Goal: Task Accomplishment & Management: Contribute content

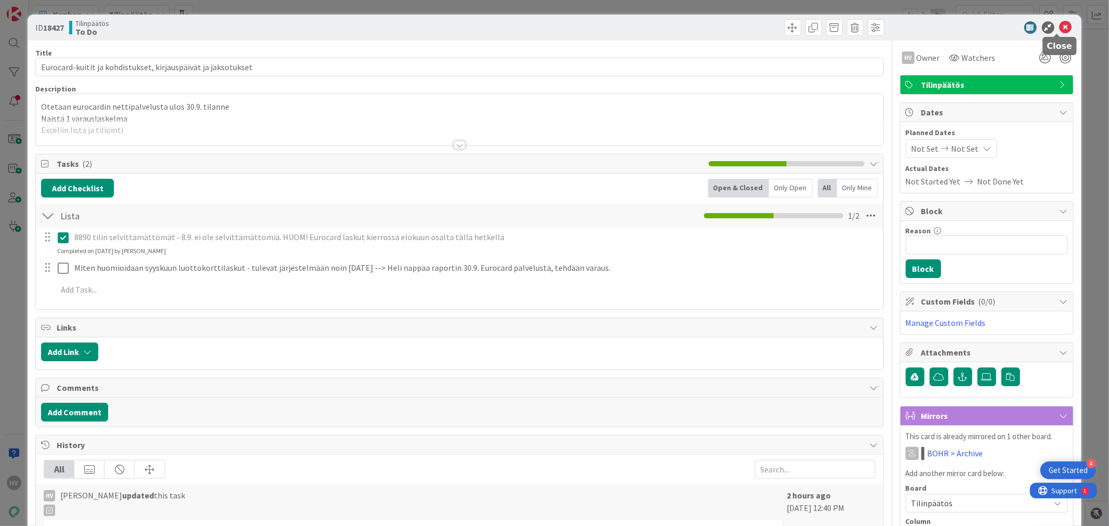
click at [1060, 24] on icon at bounding box center [1066, 27] width 12 height 12
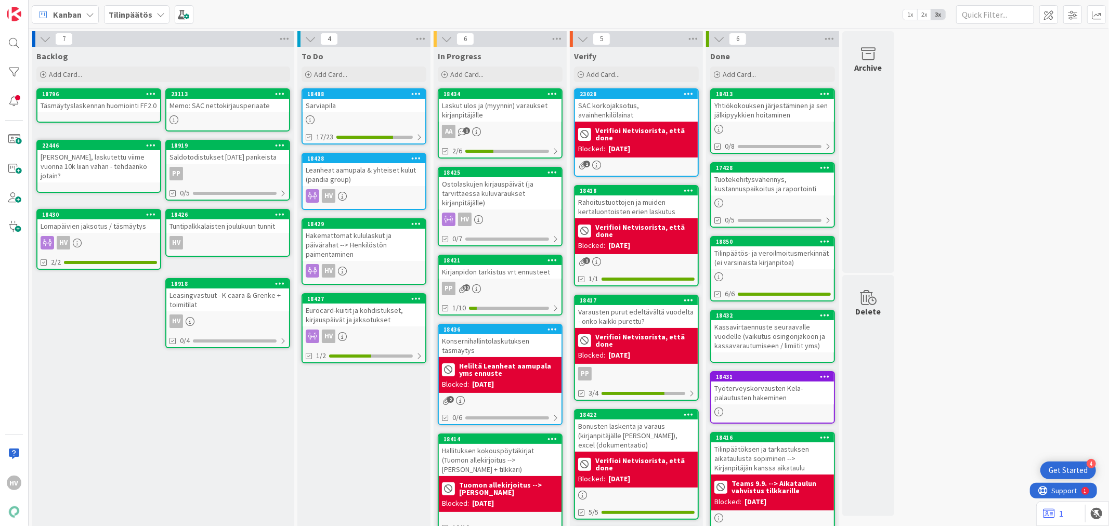
click at [231, 289] on div "Leasingvastuut - K caara & Grenke + toimitilat" at bounding box center [227, 300] width 123 height 23
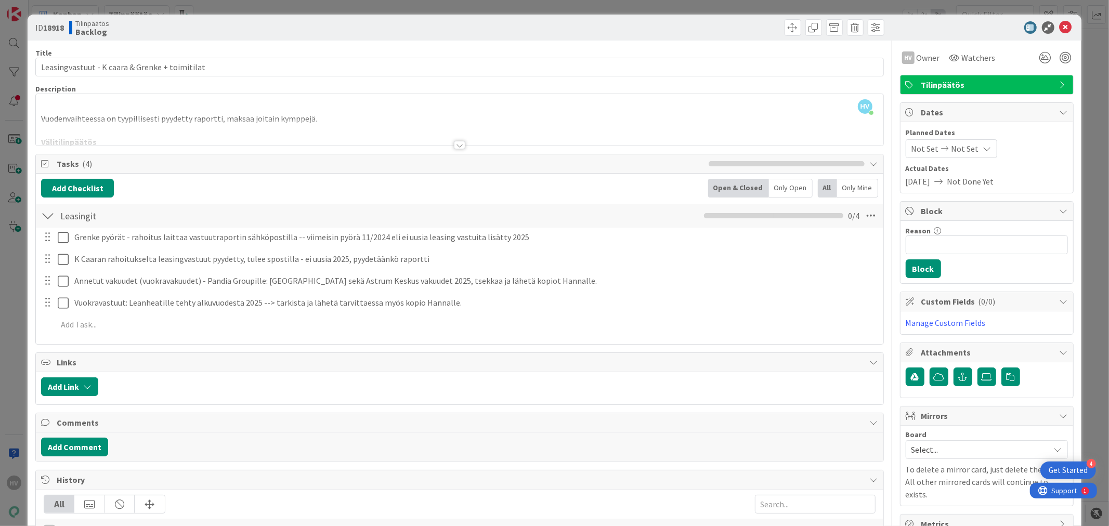
click at [454, 146] on div at bounding box center [459, 145] width 11 height 8
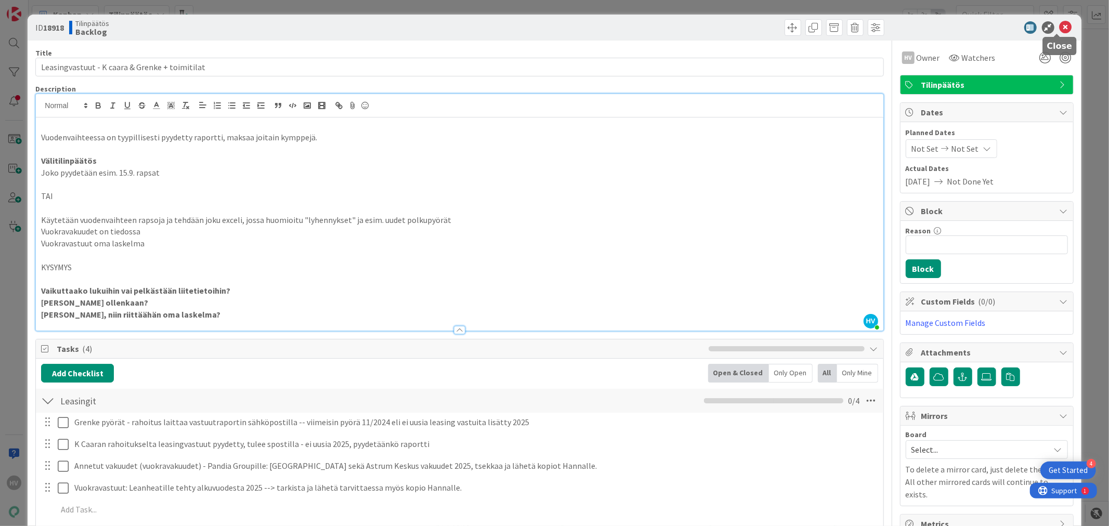
click at [1060, 23] on icon at bounding box center [1066, 27] width 12 height 12
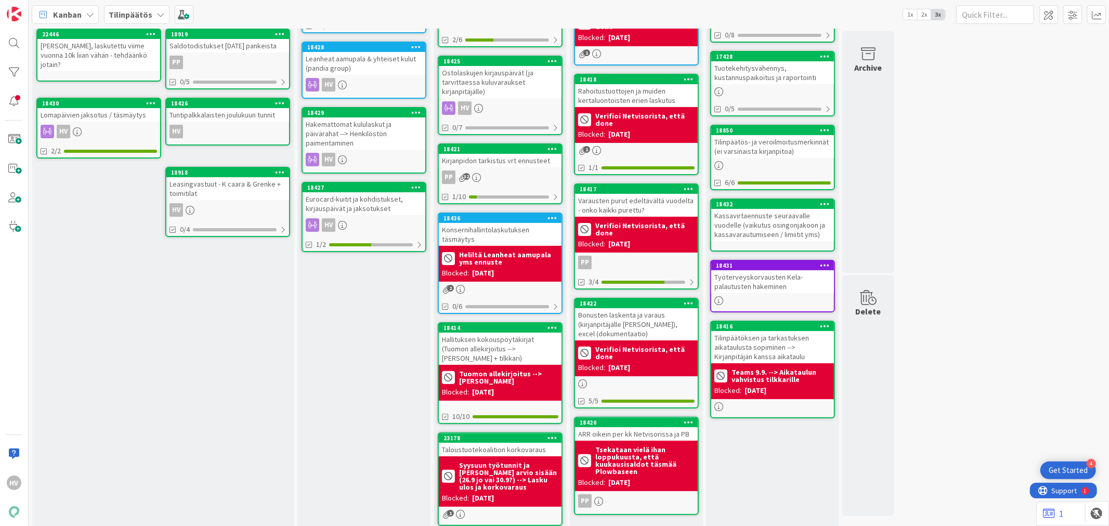
click at [226, 116] on div "Tuntipalkkalaisten joulukuun tunnit" at bounding box center [227, 115] width 123 height 14
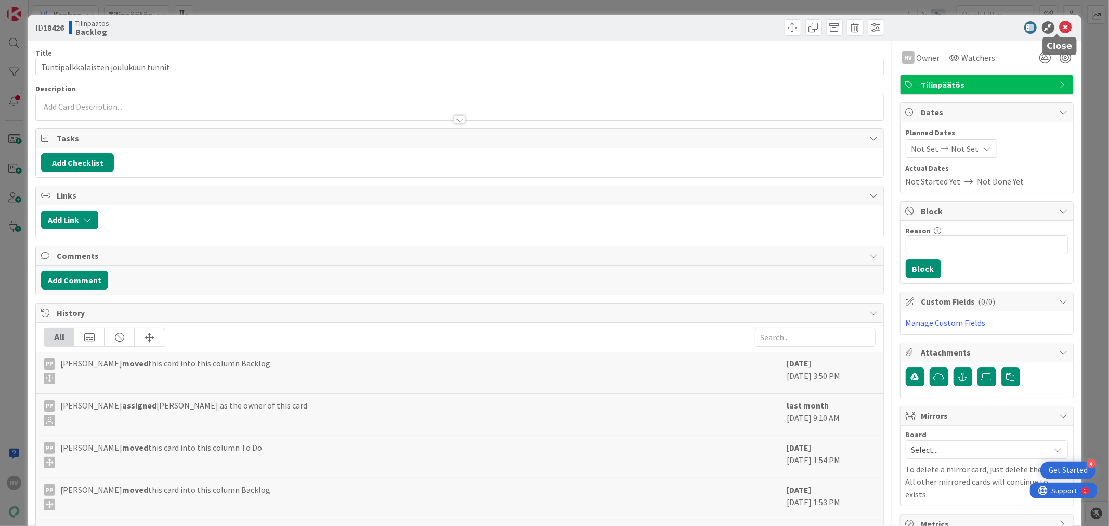
click at [1062, 26] on icon at bounding box center [1066, 27] width 12 height 12
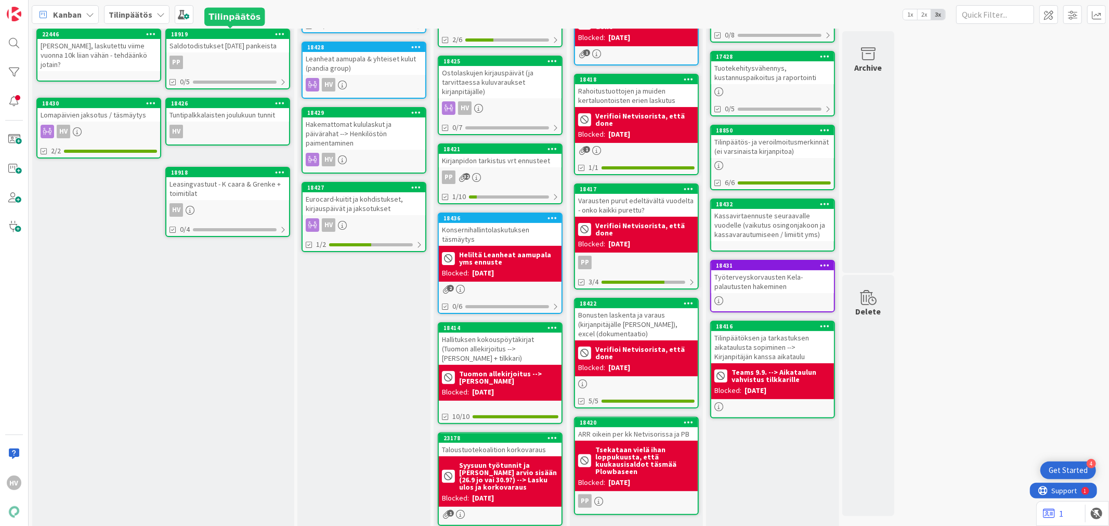
click at [224, 37] on div "18919" at bounding box center [227, 34] width 123 height 9
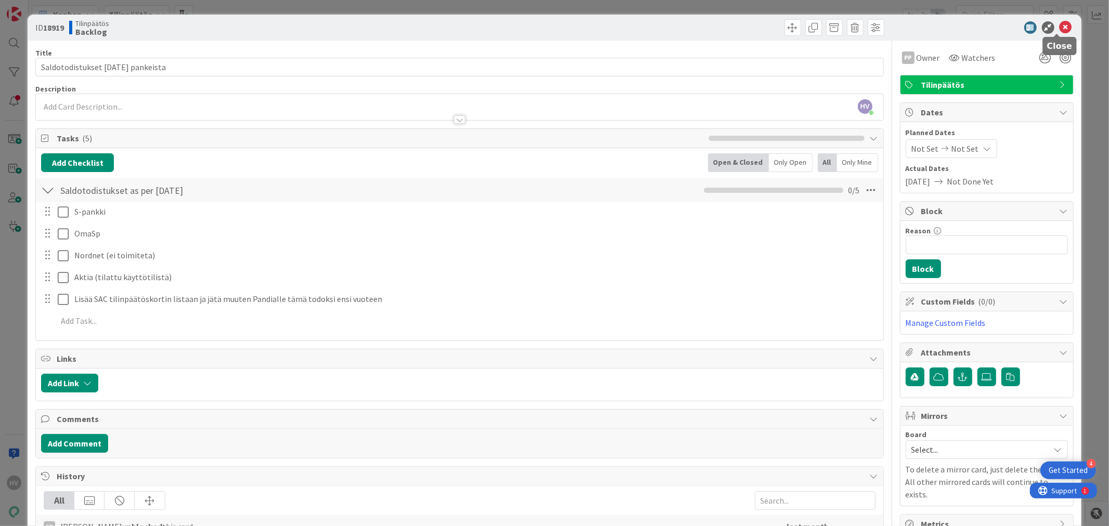
click at [1060, 28] on icon at bounding box center [1066, 27] width 12 height 12
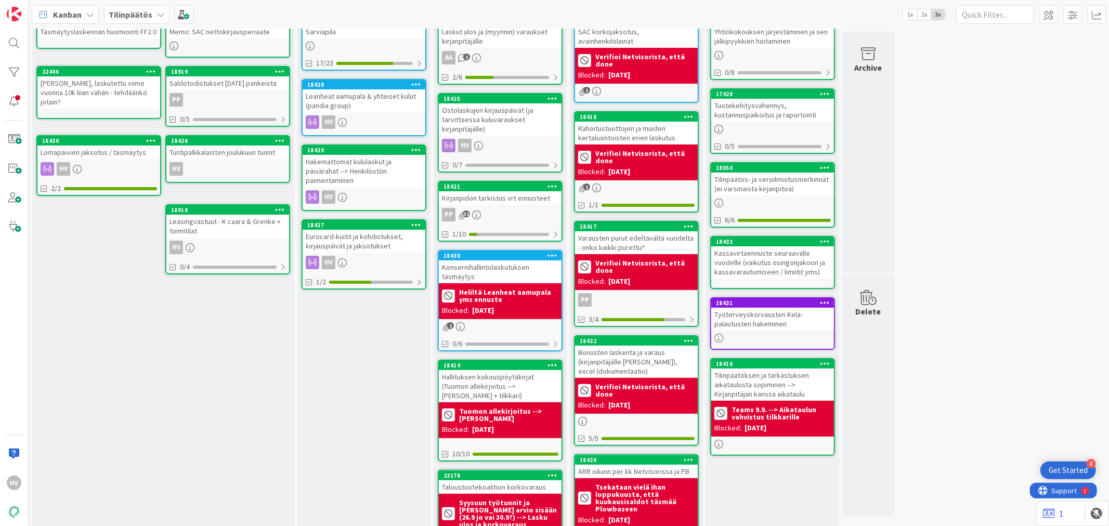
scroll to position [54, 0]
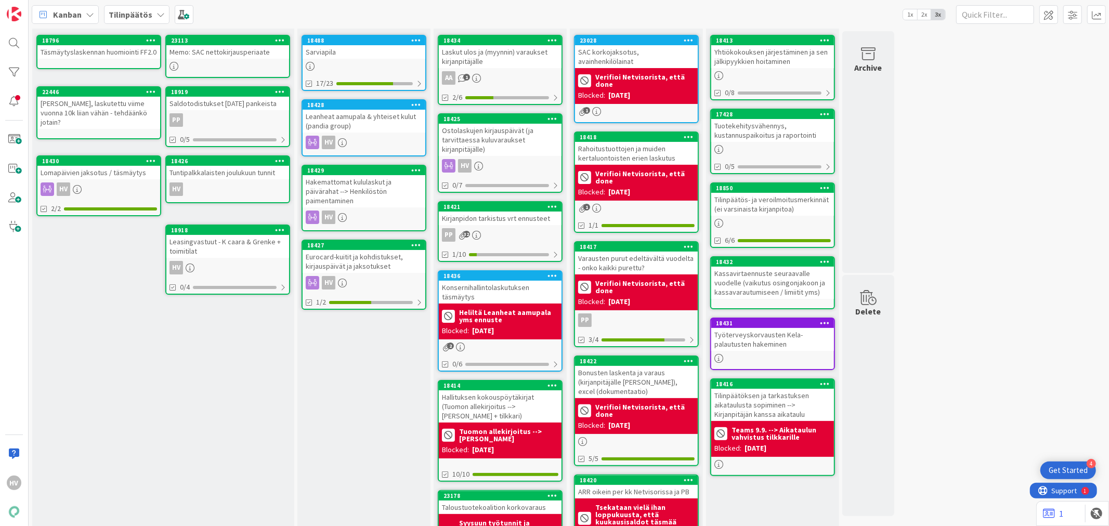
click at [130, 13] on b "Tilinpäätös" at bounding box center [131, 14] width 44 height 10
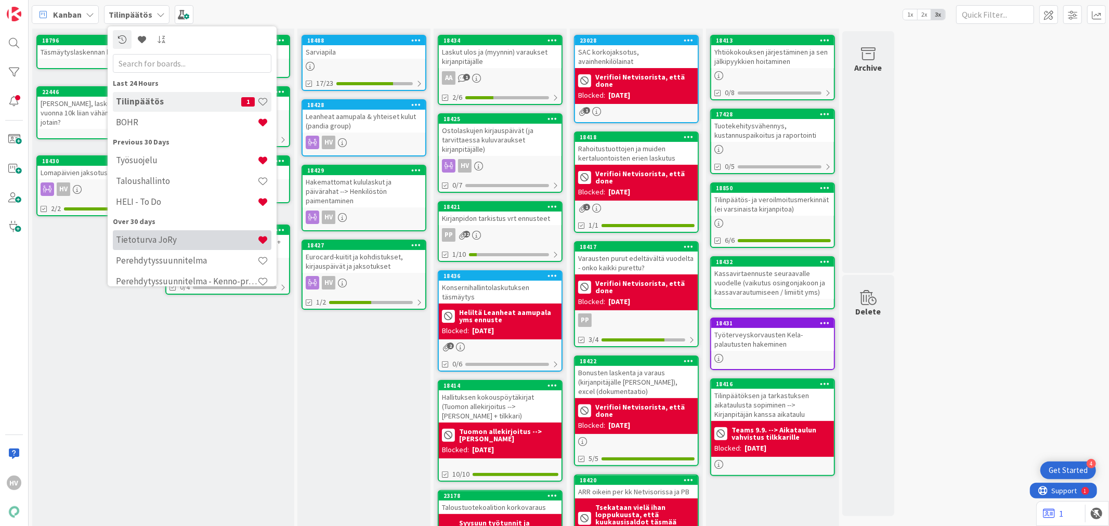
scroll to position [0, 0]
click at [144, 164] on h4 "Työsuojelu" at bounding box center [186, 162] width 141 height 10
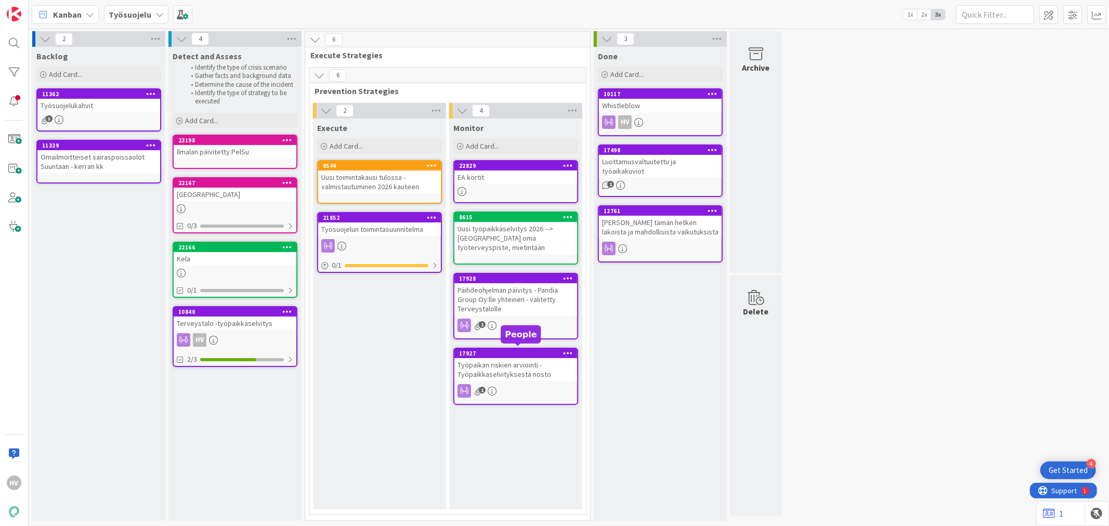
click at [532, 352] on div "17927" at bounding box center [518, 353] width 118 height 7
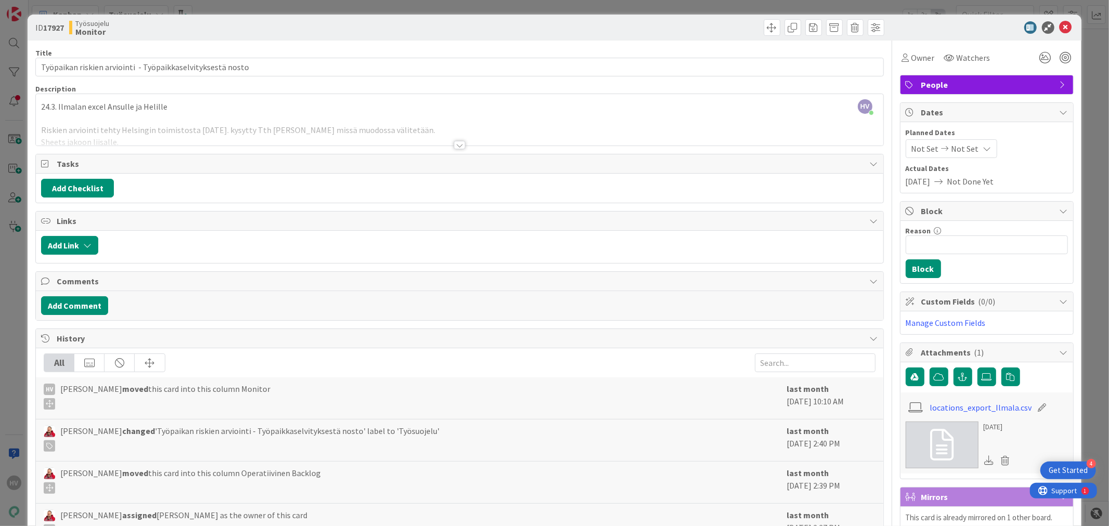
click at [455, 141] on div at bounding box center [459, 145] width 11 height 8
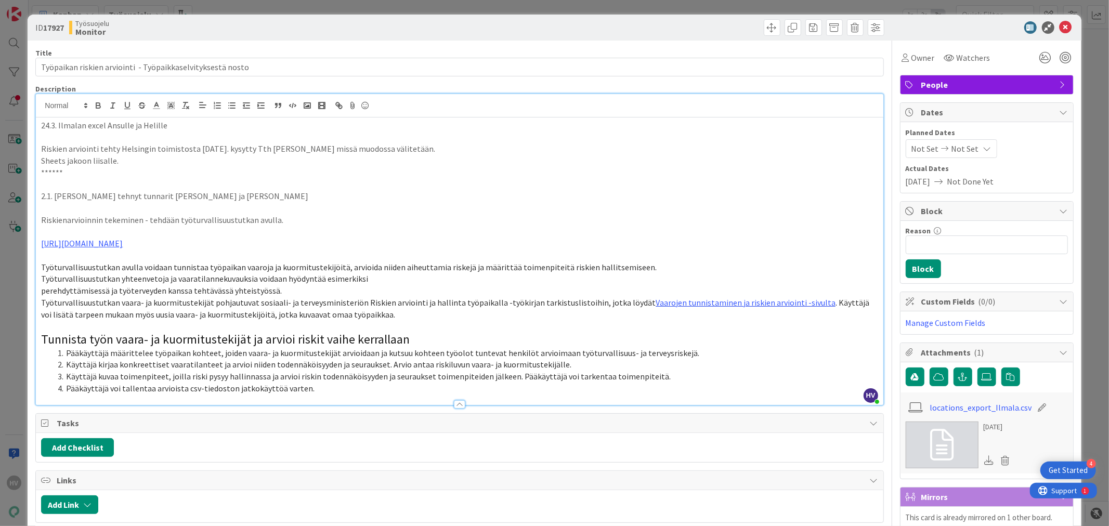
click at [224, 219] on p "Riskienarvioinnin tekeminen - tehdään työturvallisuustutkan avulla." at bounding box center [459, 220] width 837 height 12
click at [987, 408] on link "locations_export_Ilmala.csv" at bounding box center [981, 407] width 102 height 12
click at [1060, 24] on icon at bounding box center [1066, 27] width 12 height 12
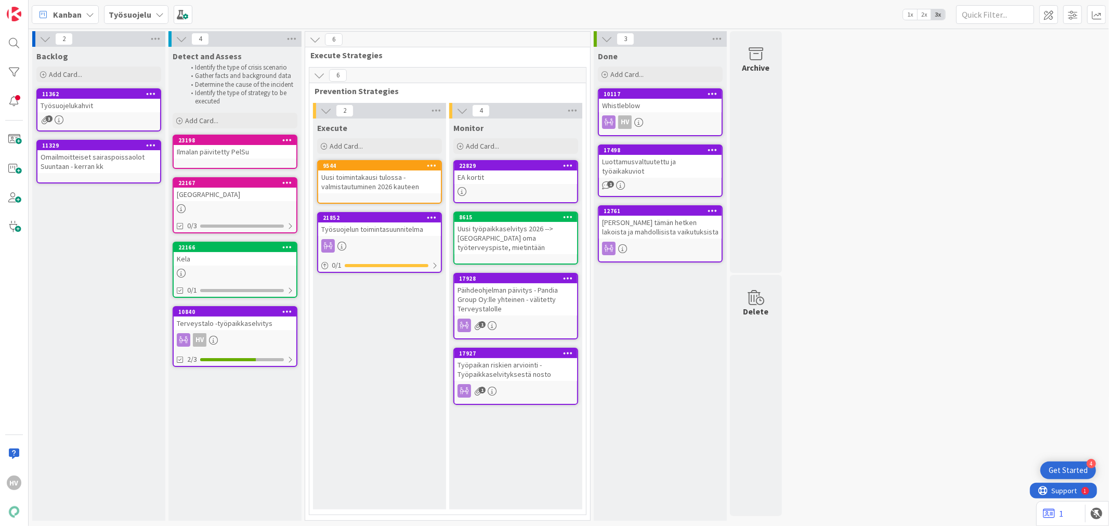
click at [214, 190] on div "[GEOGRAPHIC_DATA]" at bounding box center [235, 195] width 123 height 14
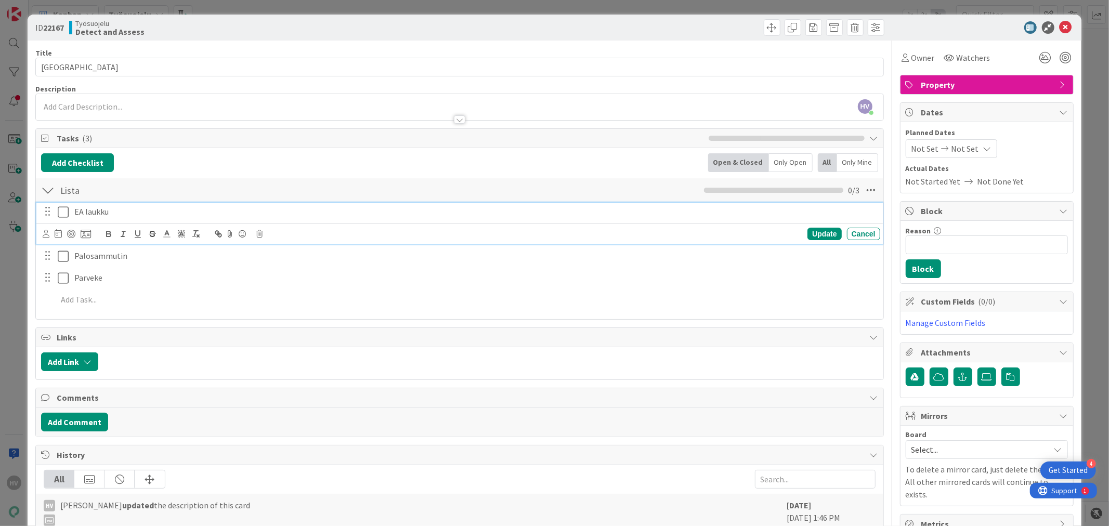
click at [61, 215] on icon at bounding box center [63, 212] width 11 height 12
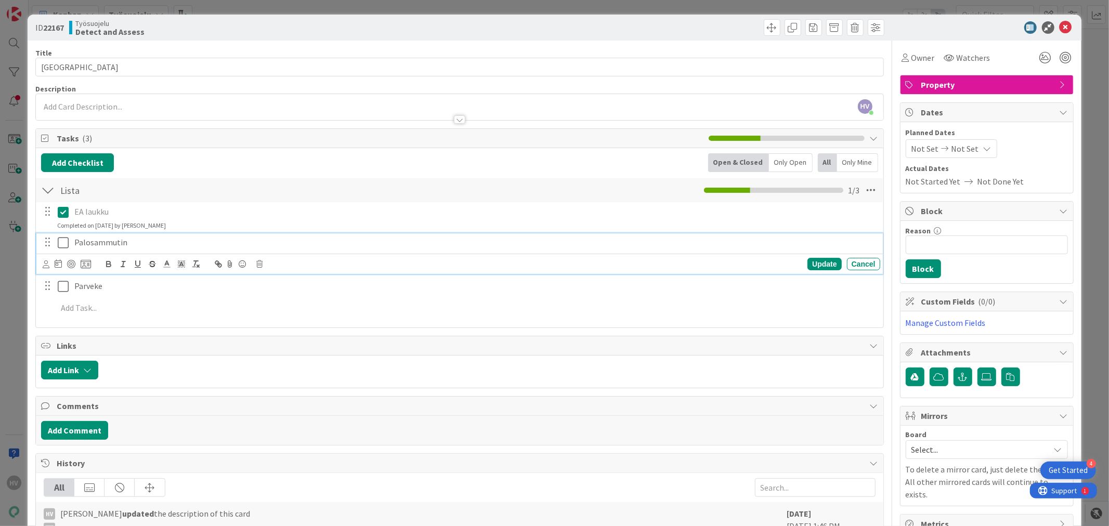
click at [63, 242] on icon at bounding box center [63, 243] width 11 height 12
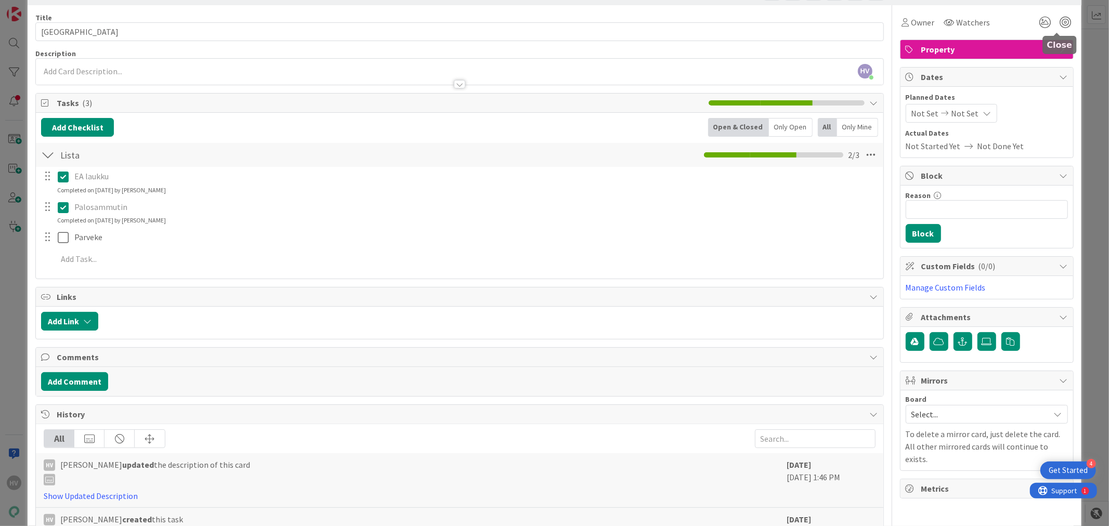
click at [1058, 23] on body "4 Get Started HV Kanban Työsuojelu 1x 2x 3x 2 Backlog Add Card... 11362 Työsuoj…" at bounding box center [554, 263] width 1109 height 526
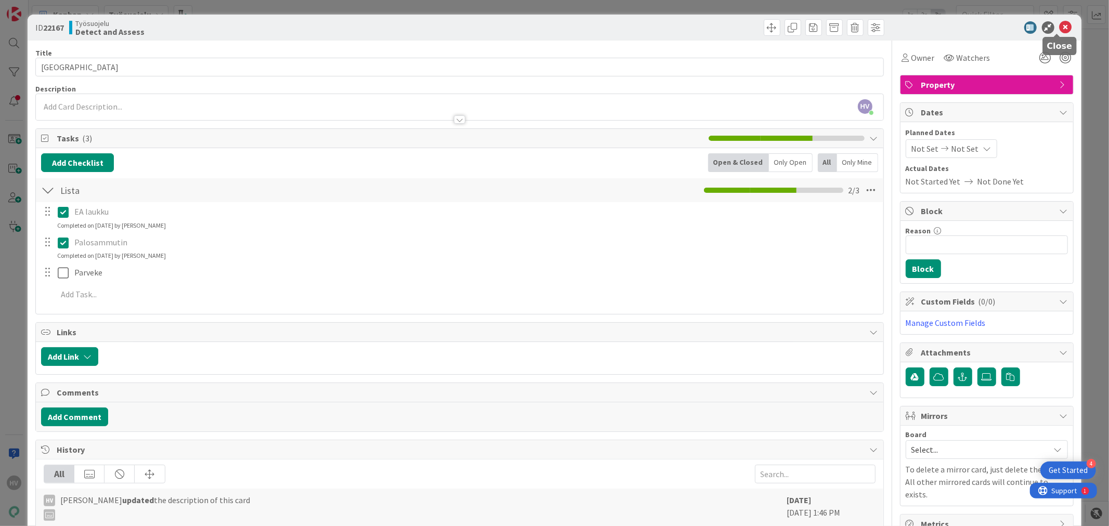
click at [1060, 27] on icon at bounding box center [1066, 27] width 12 height 12
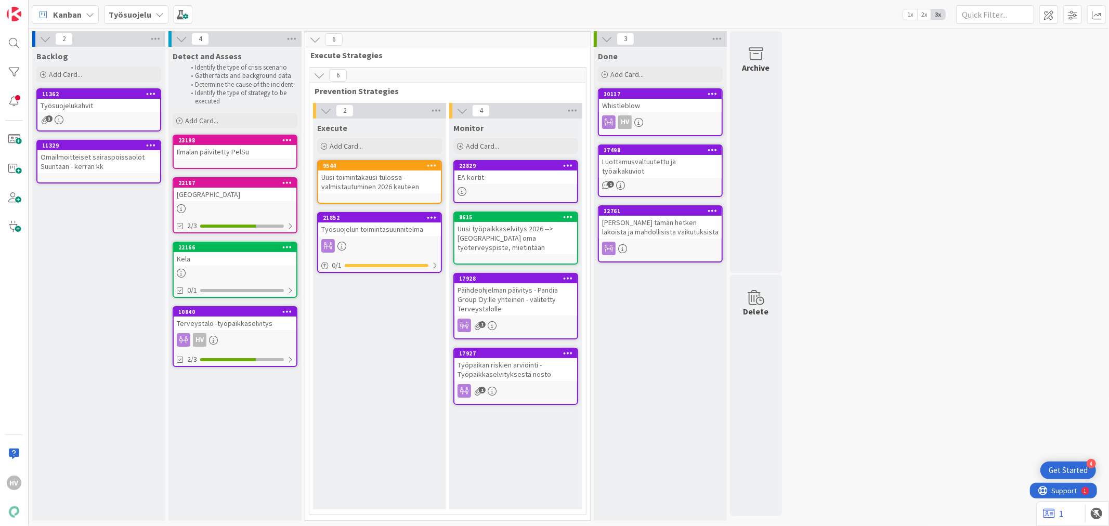
click at [101, 151] on div "Omailmoitteiset sairaspoissaolot Suuntaan - kerran kk" at bounding box center [98, 161] width 123 height 23
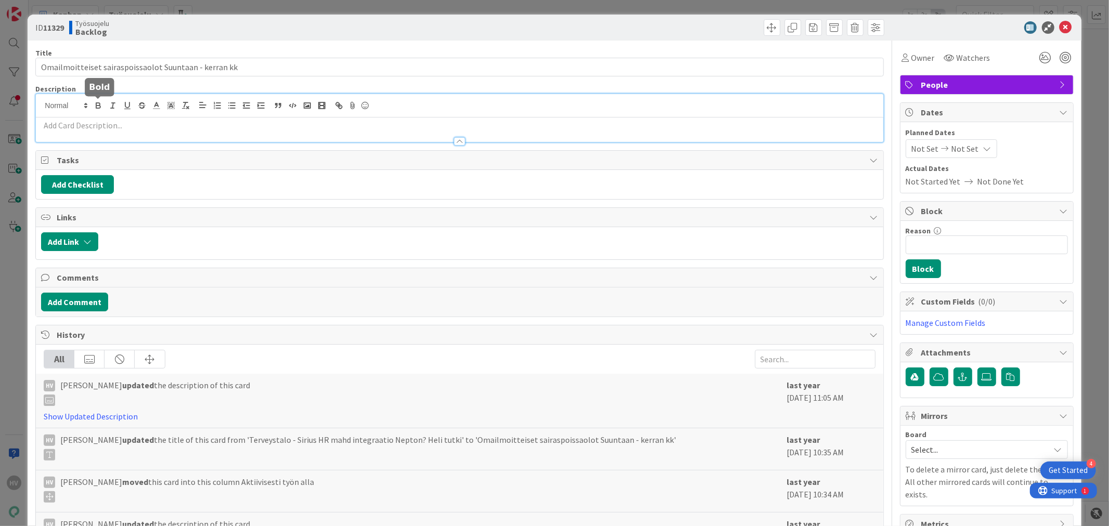
click at [104, 107] on div at bounding box center [459, 118] width 847 height 48
click at [100, 130] on p at bounding box center [459, 126] width 837 height 12
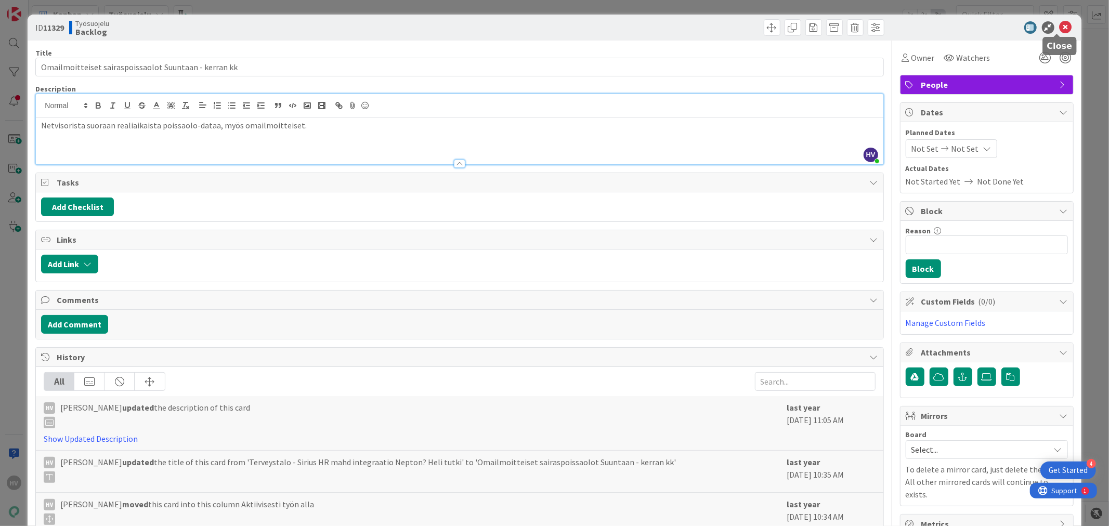
click at [1060, 24] on icon at bounding box center [1066, 27] width 12 height 12
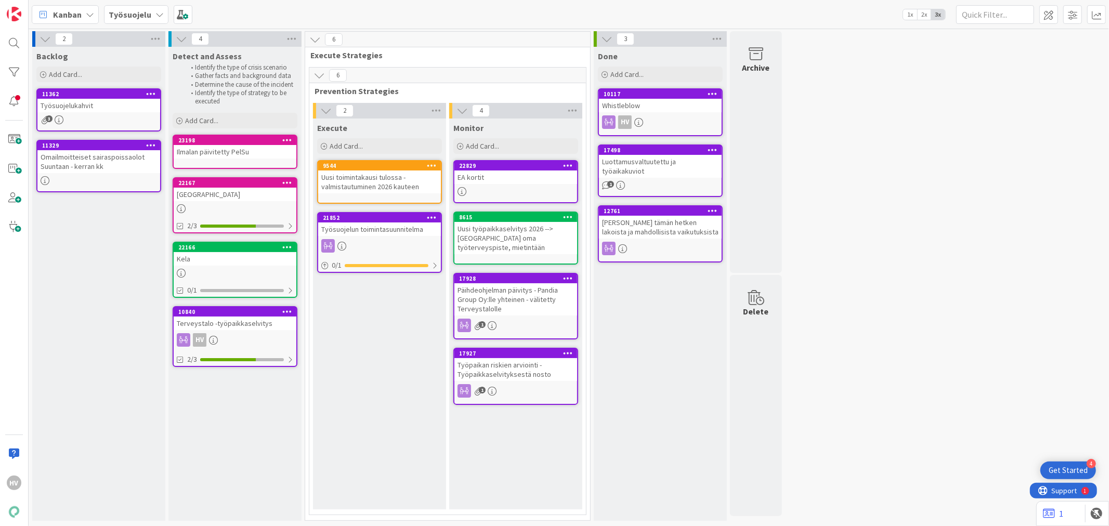
click at [361, 225] on div "Työsuojelun toimintasuunnitelma" at bounding box center [379, 230] width 123 height 14
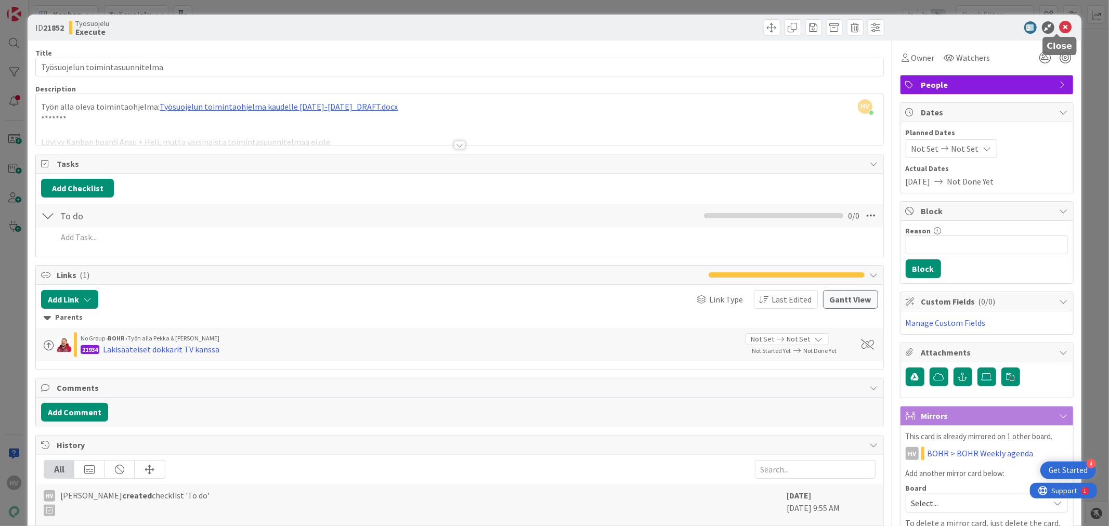
click at [1060, 26] on icon at bounding box center [1066, 27] width 12 height 12
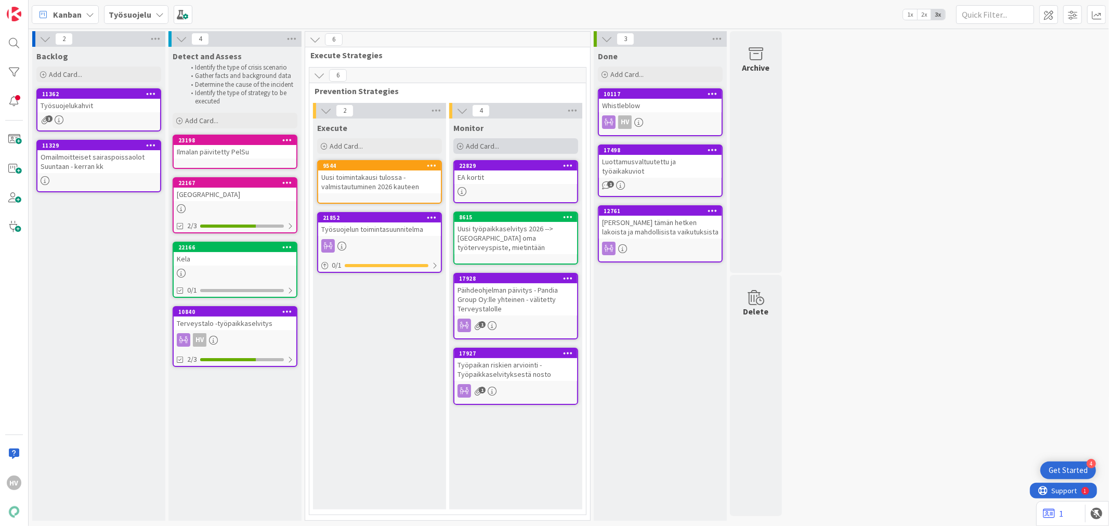
click at [477, 148] on span "Add Card..." at bounding box center [482, 145] width 33 height 9
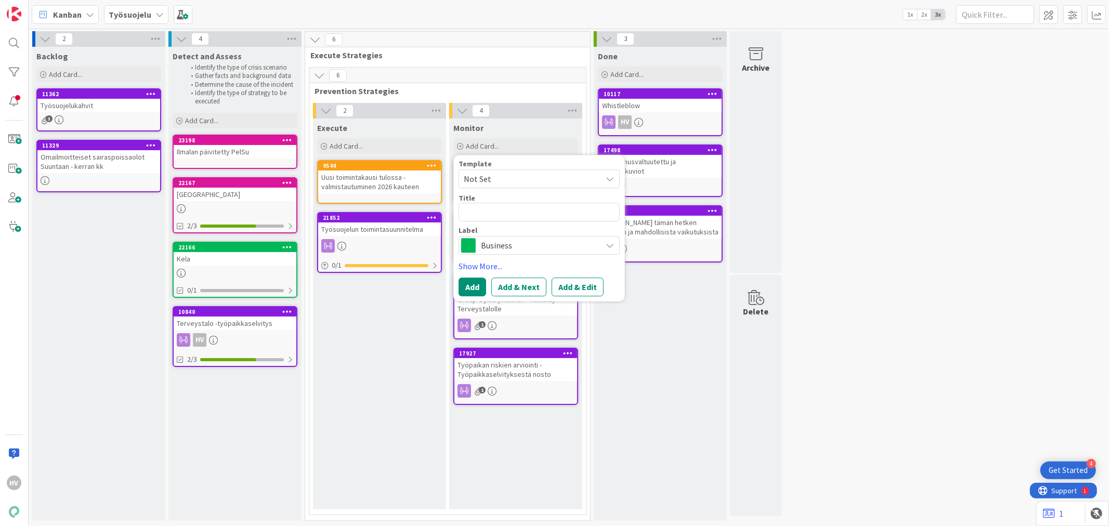
type textarea "x"
type textarea "T"
type textarea "x"
type textarea "Te"
type textarea "x"
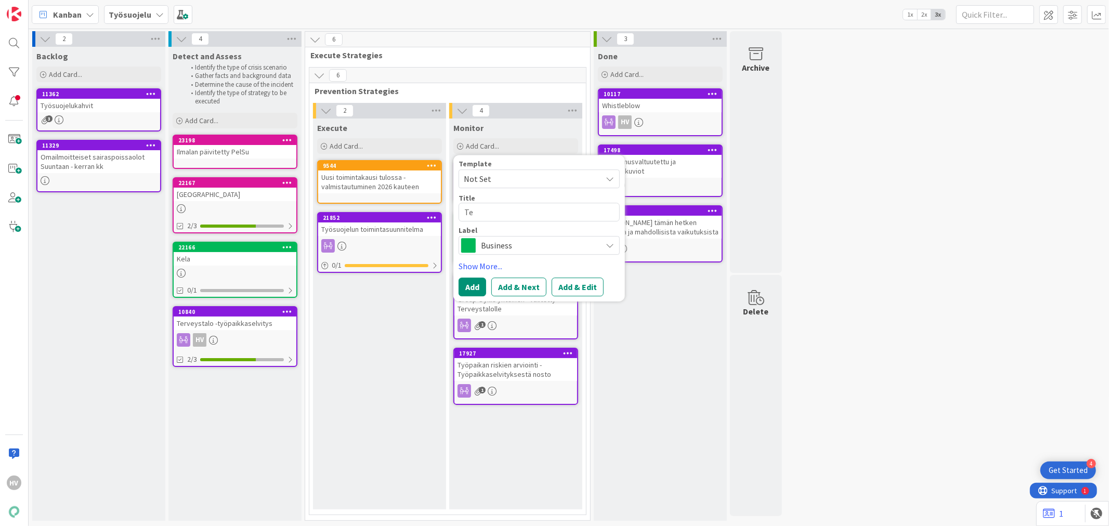
type textarea "Ter"
type textarea "x"
type textarea "Terv"
type textarea "x"
type textarea "Terve"
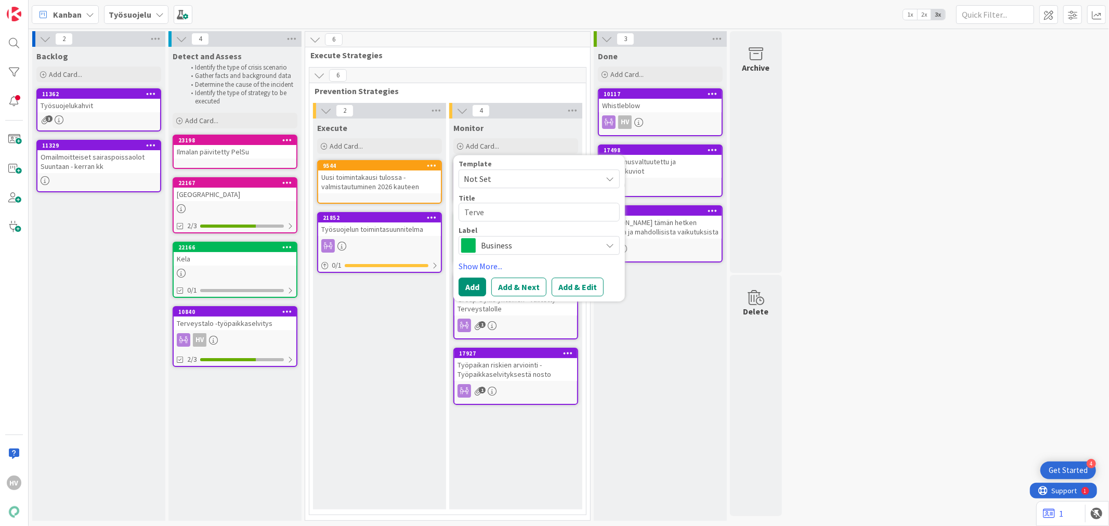
type textarea "x"
type textarea "Terves"
type textarea "x"
type textarea "Tervesta"
type textarea "x"
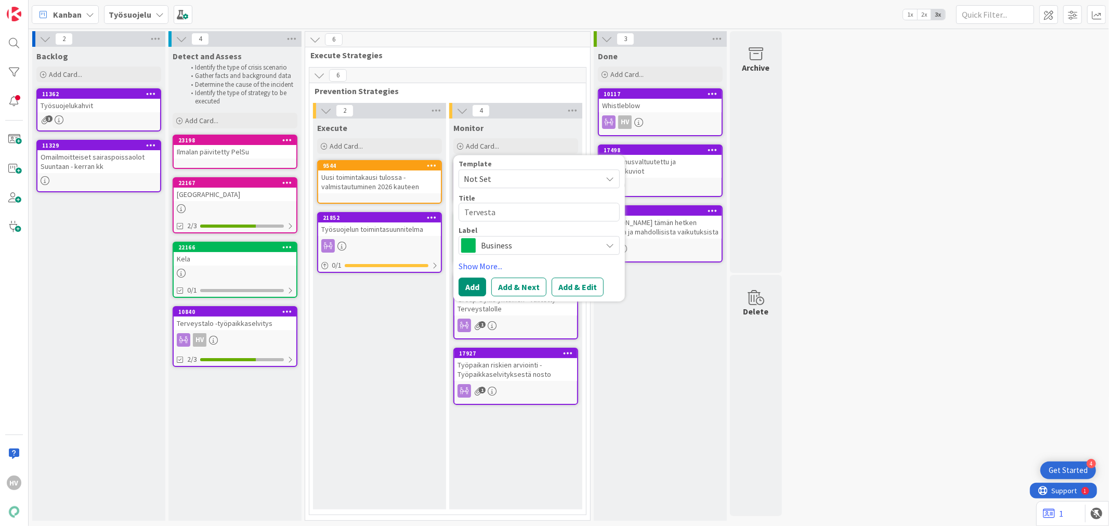
type textarea "Tervestas"
type textarea "x"
type textarea "Tervesta"
type textarea "x"
type textarea "Tervest"
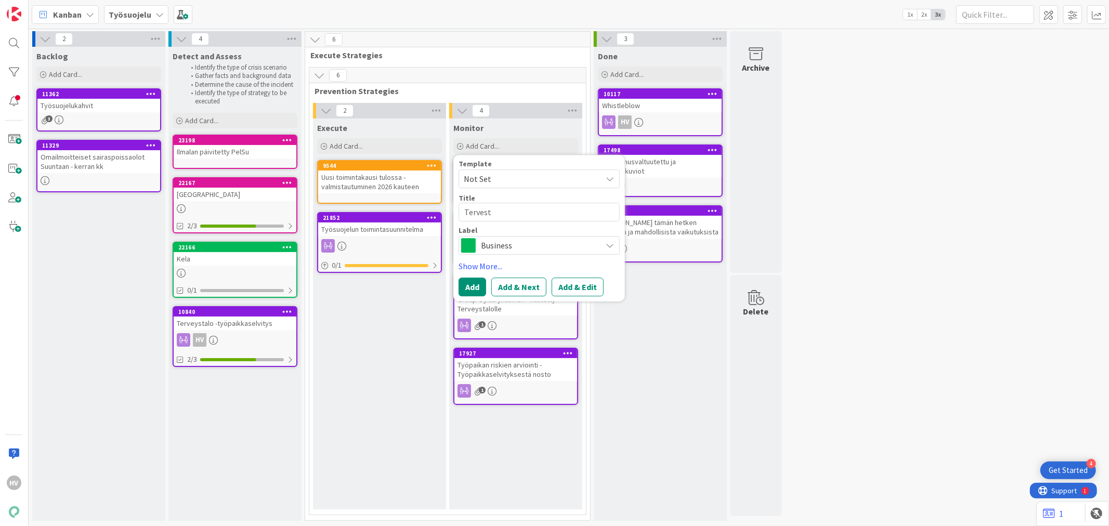
type textarea "x"
type textarea "Terves"
type textarea "x"
type textarea "Tervesy"
type textarea "x"
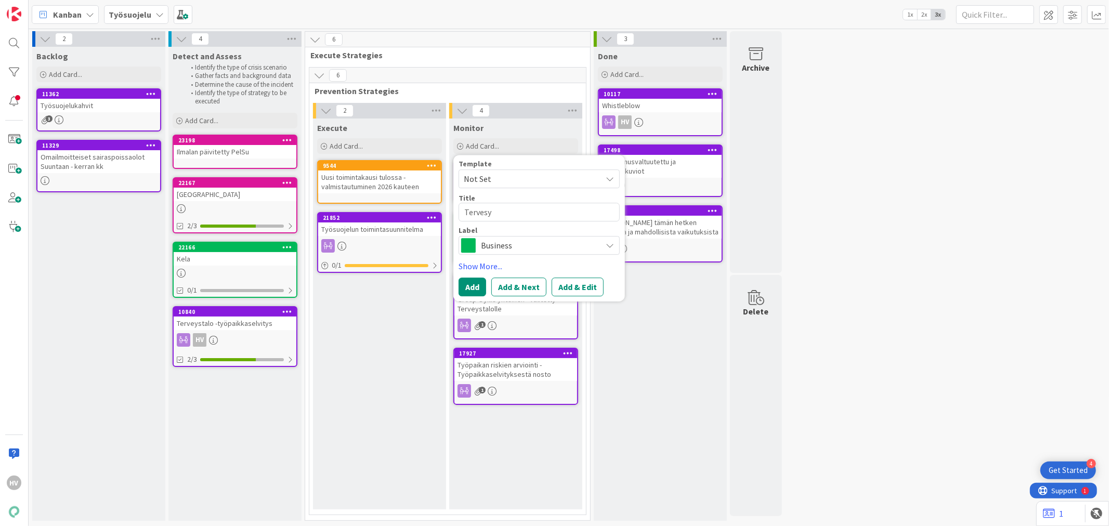
type textarea "Terves"
type textarea "x"
type textarea "Terve"
type textarea "x"
type textarea "Terves"
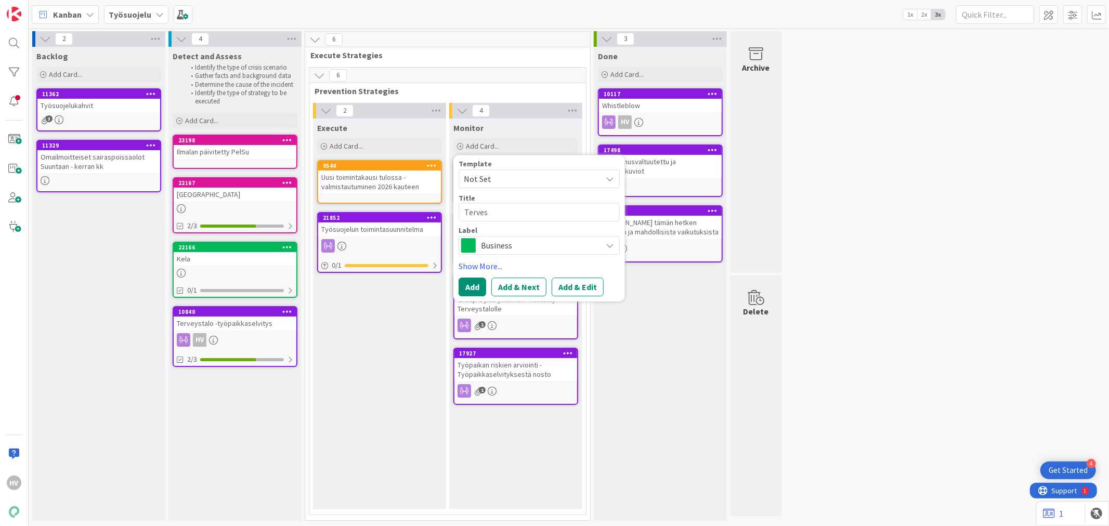
type textarea "x"
type textarea "Terve"
type textarea "x"
type textarea "Tervey"
type textarea "x"
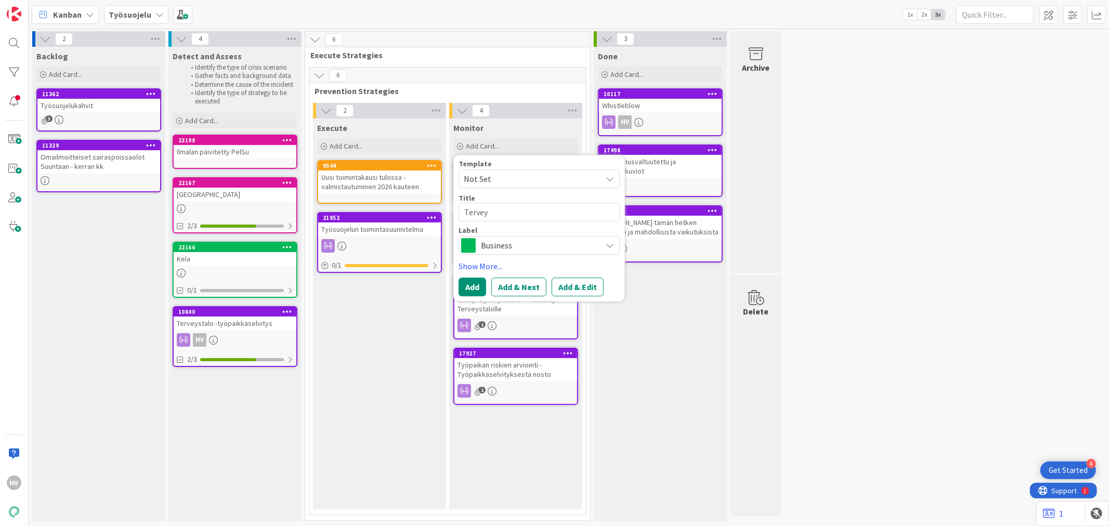
type textarea "Terve"
type textarea "x"
type textarea "Terv"
type textarea "x"
type textarea "Ter"
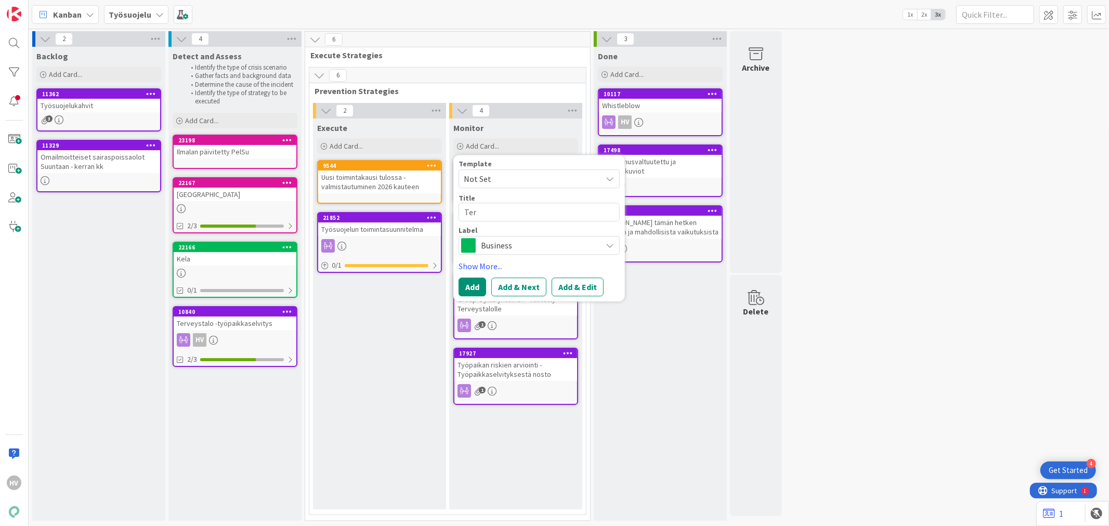
type textarea "x"
type textarea "Te"
type textarea "x"
type textarea "T"
type textarea "x"
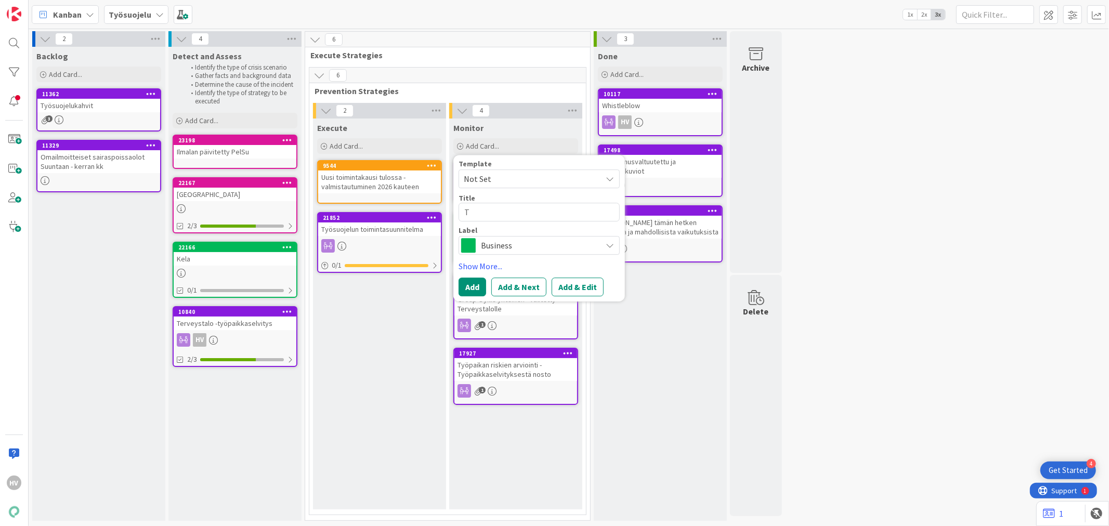
type textarea "[PERSON_NAME]"
type textarea "x"
type textarea "Työ"
type textarea "x"
type textarea "Työt"
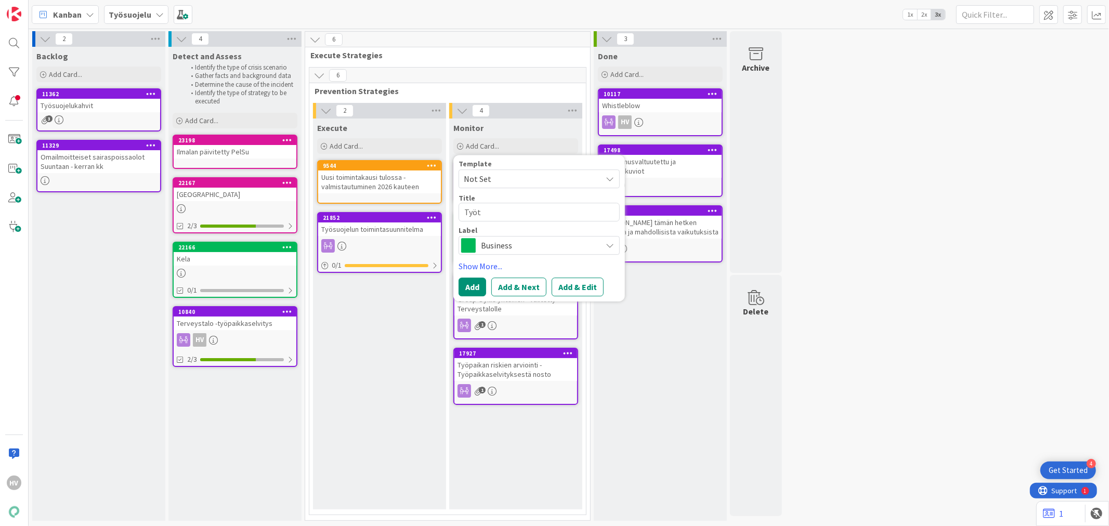
type textarea "x"
type textarea "Työte"
type textarea "x"
type textarea "Työter"
type textarea "x"
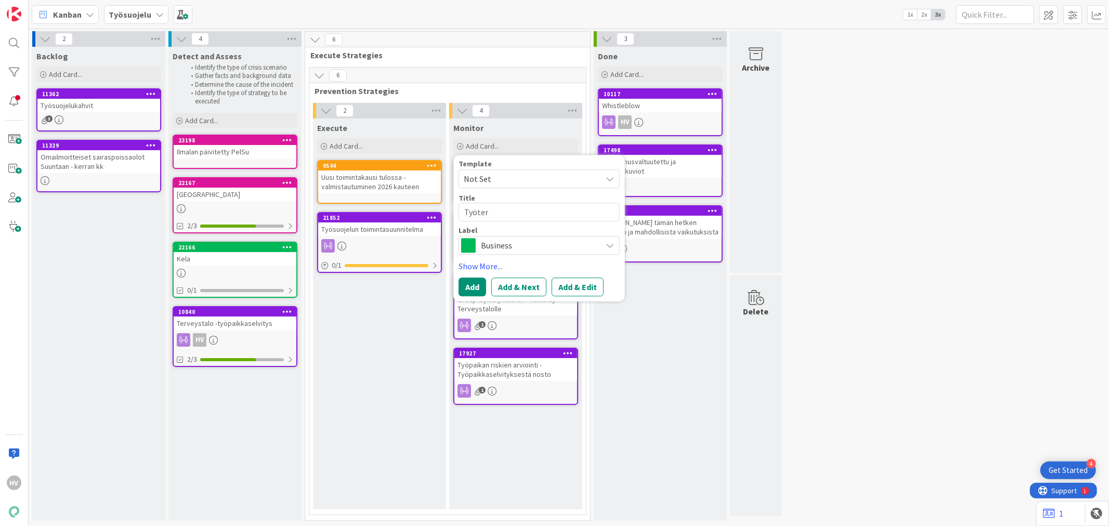
type textarea "Työtere"
type textarea "x"
type textarea "Työter"
type textarea "x"
type textarea "Työterv"
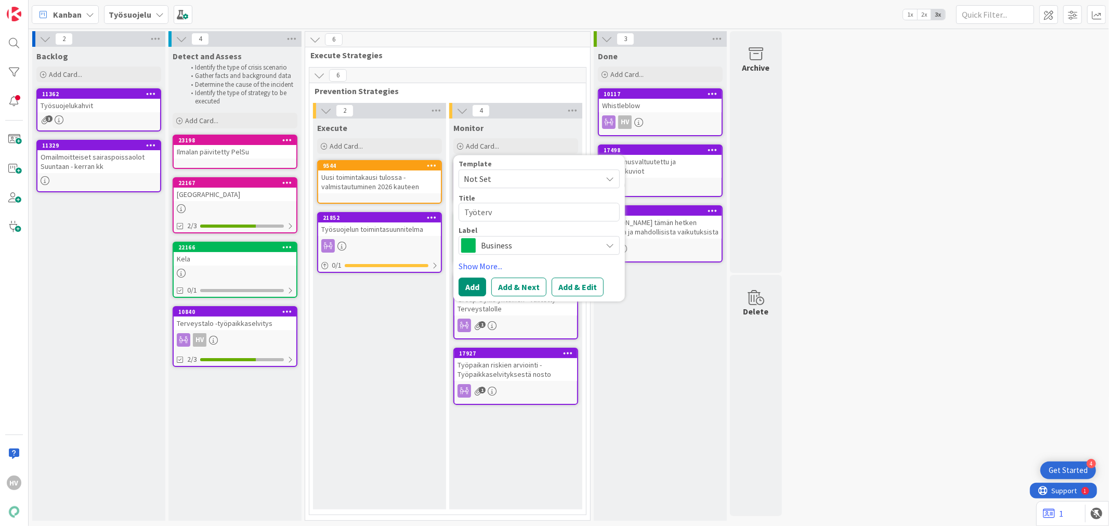
type textarea "x"
type textarea "Työterve"
type textarea "x"
type textarea "Työtervey"
type textarea "x"
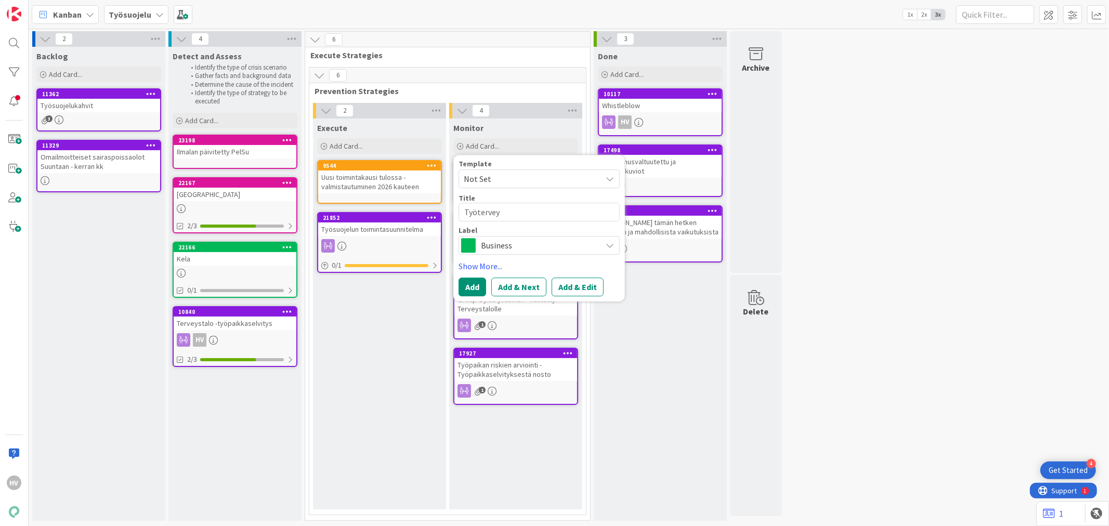
type textarea "Työterveys"
type textarea "x"
type textarea "Työterveysh"
type textarea "x"
type textarea "Työterveysho"
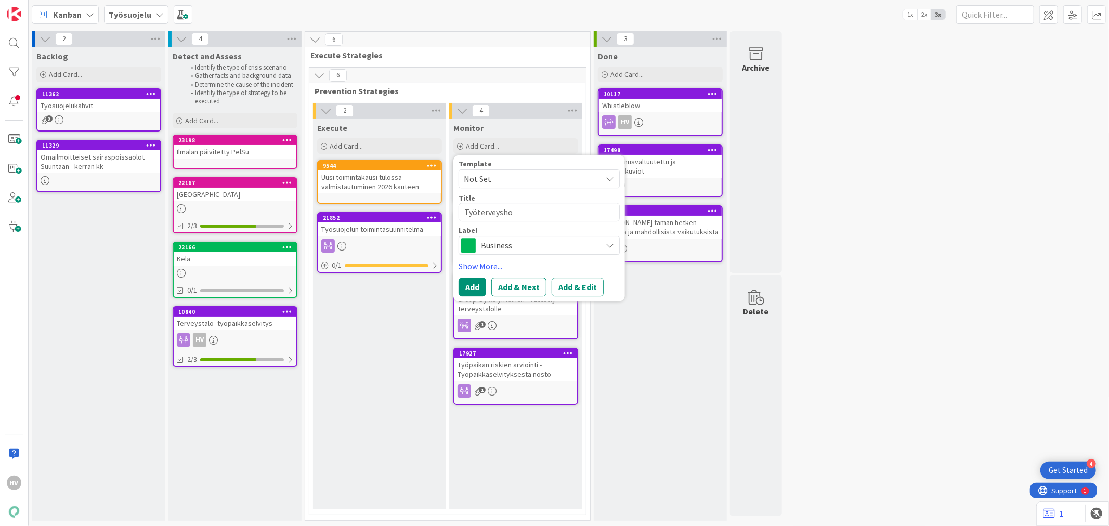
type textarea "x"
type textarea "Työterveyshoit"
type textarea "x"
type textarea "Työterveyshoita"
type textarea "x"
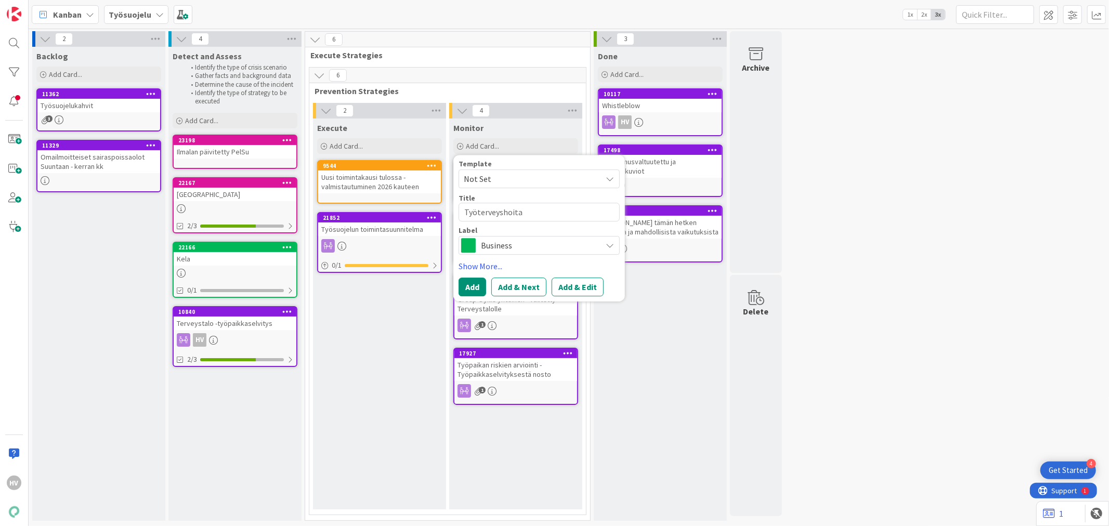
type textarea "Työterveyshoitaj"
type textarea "x"
type textarea "Työterveyshoitaja"
type textarea "x"
type textarea "Työterveyshoitajan"
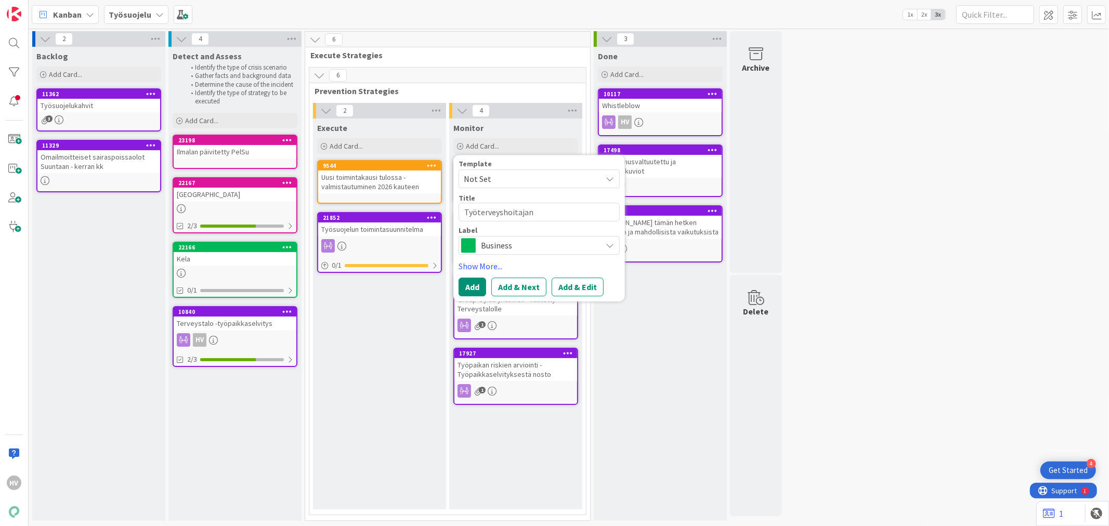
type textarea "x"
type textarea "Työterveyshoitajan"
type textarea "x"
type textarea "Työterveyshoitajan k"
type textarea "x"
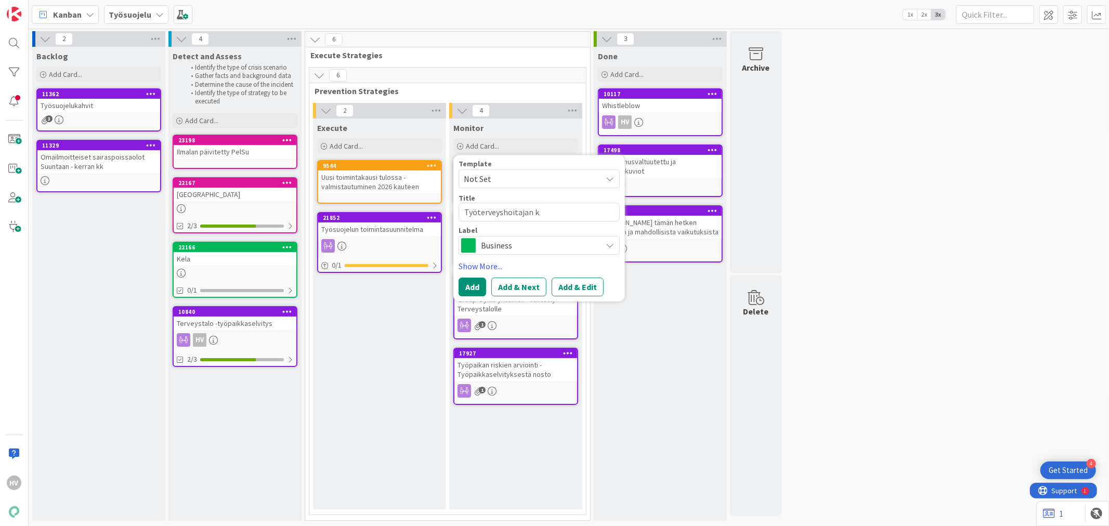
type textarea "Työterveyshoitajan ka"
type textarea "x"
type textarea "Työterveyshoitajan kans"
type textarea "x"
type textarea "Työterveyshoitajan kanss"
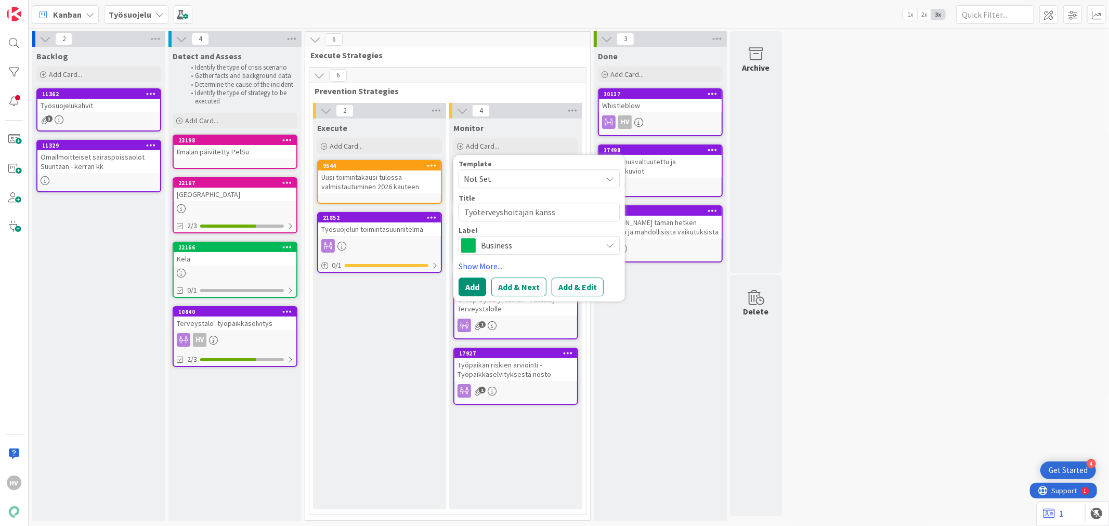
type textarea "x"
type textarea "Työterveyshoitajan kanssa"
type textarea "x"
type textarea "Työterveyshoitajan kanssa"
type textarea "x"
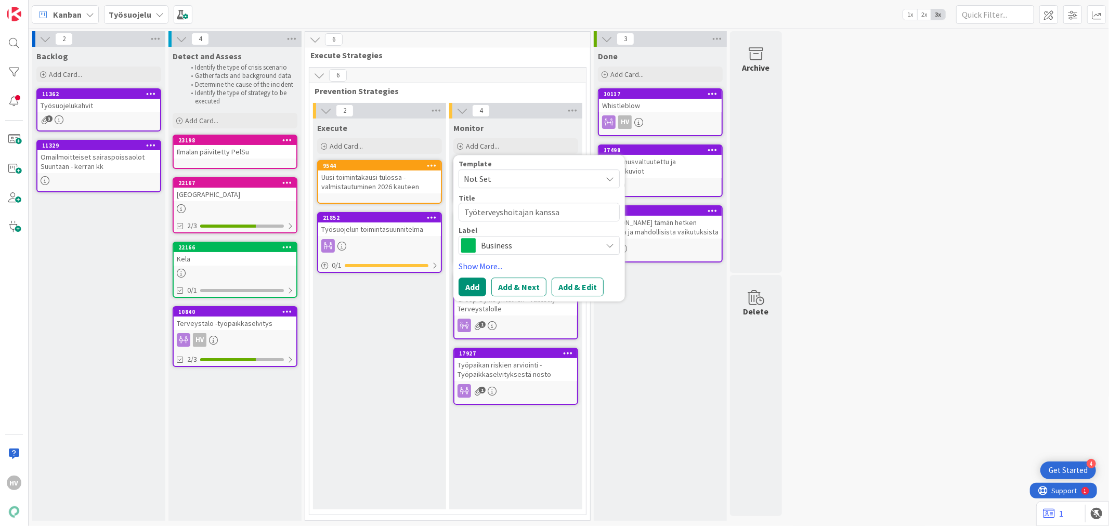
type textarea "Työterveyshoitajan kanssa k"
type textarea "x"
type textarea "Työterveyshoitajan kanssa ke"
type textarea "x"
type textarea "Työterveyshoitajan kanssa kes"
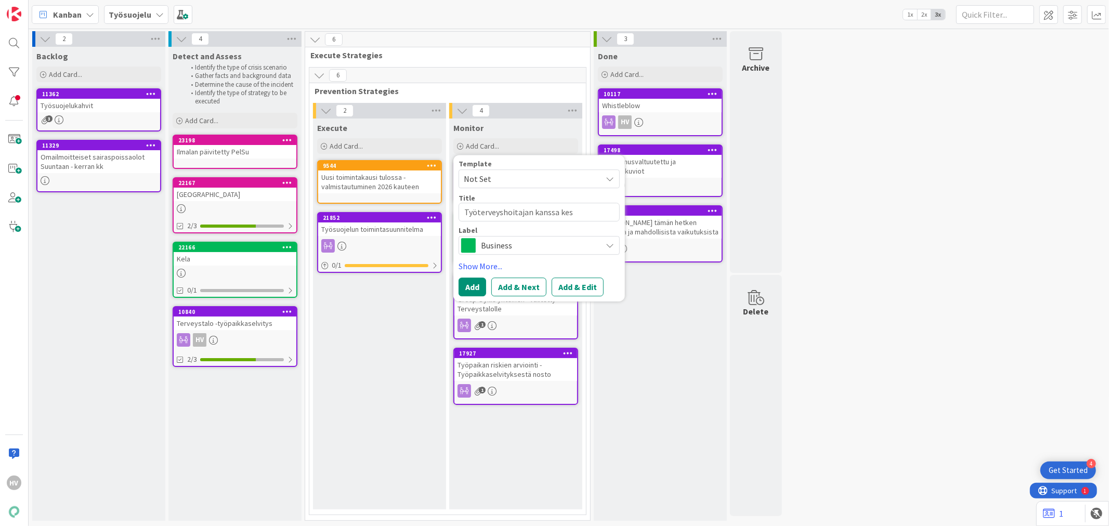
type textarea "x"
type textarea "Työterveyshoitajan kanssa kesk"
type textarea "x"
type textarea "Työterveyshoitajan kanssa kesku"
type textarea "x"
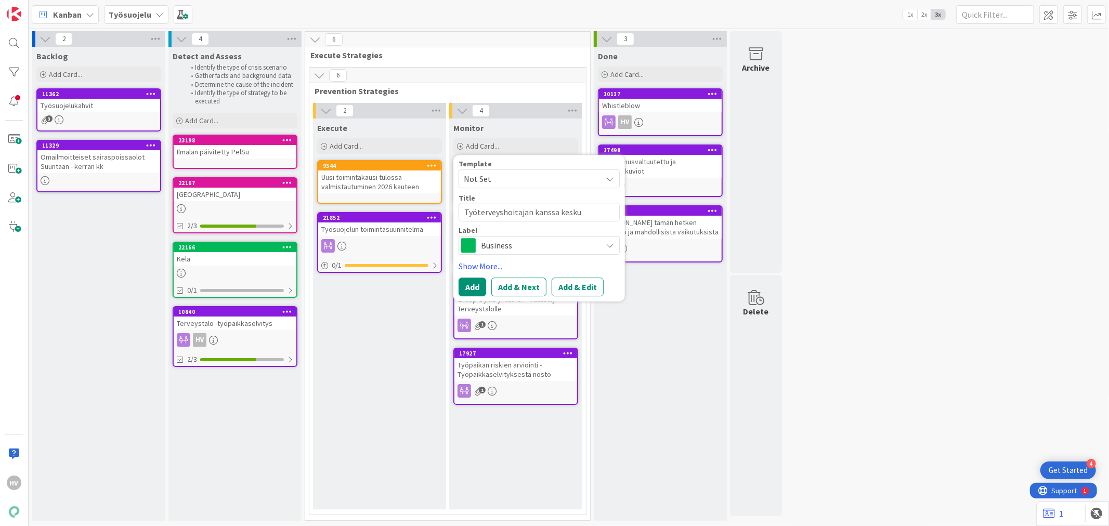
type textarea "Työterveyshoitajan kanssa keskus"
type textarea "x"
type textarea "Työterveyshoitajan kanssa keskust"
type textarea "x"
type textarea "Työterveyshoitajan kanssa keskuste"
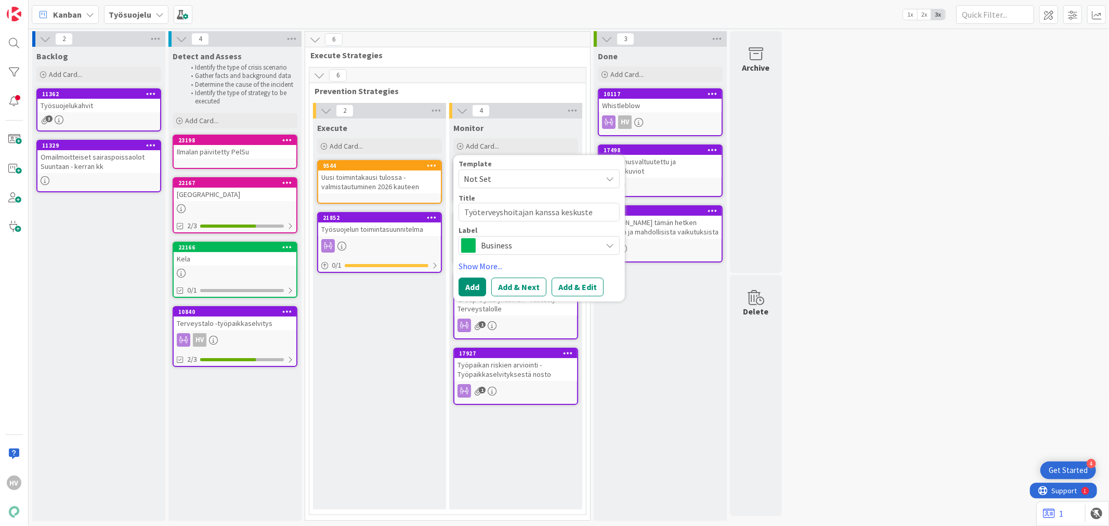
type textarea "x"
type textarea "Työterveyshoitajan kanssa keskustel"
type textarea "x"
type textarea "Työterveyshoitajan kanssa keskustelu"
click at [643, 351] on div "Done Add Card... 10117 Whistleblow HV 17498 Luottamusvaltuutettu ja työaikakuvi…" at bounding box center [660, 284] width 133 height 474
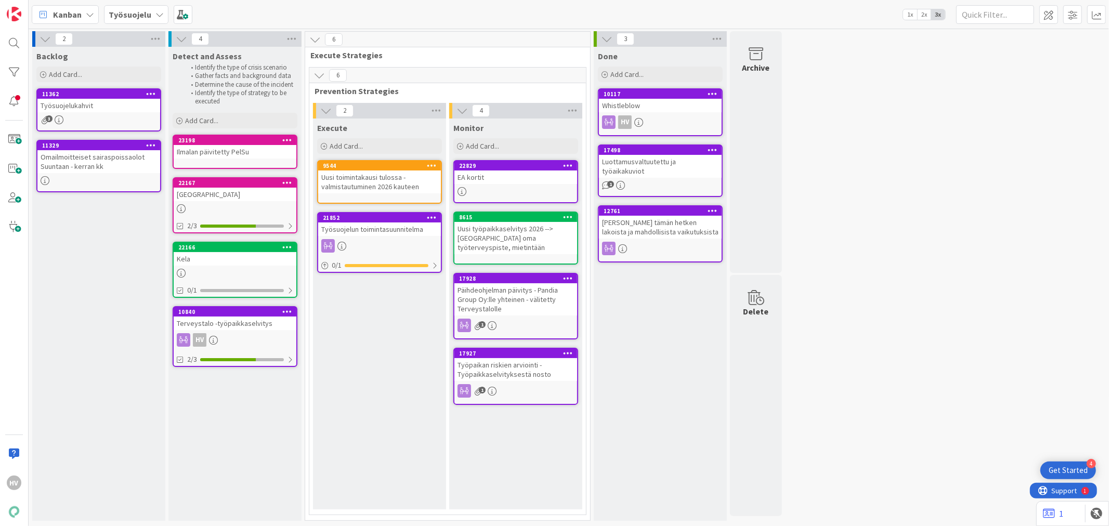
click at [352, 346] on div "Execute Add Card... 9544 Uusi toimintakausi tulossa - valmistautuminen 2026 kau…" at bounding box center [379, 314] width 133 height 391
click at [215, 125] on div "Add Card..." at bounding box center [235, 121] width 125 height 16
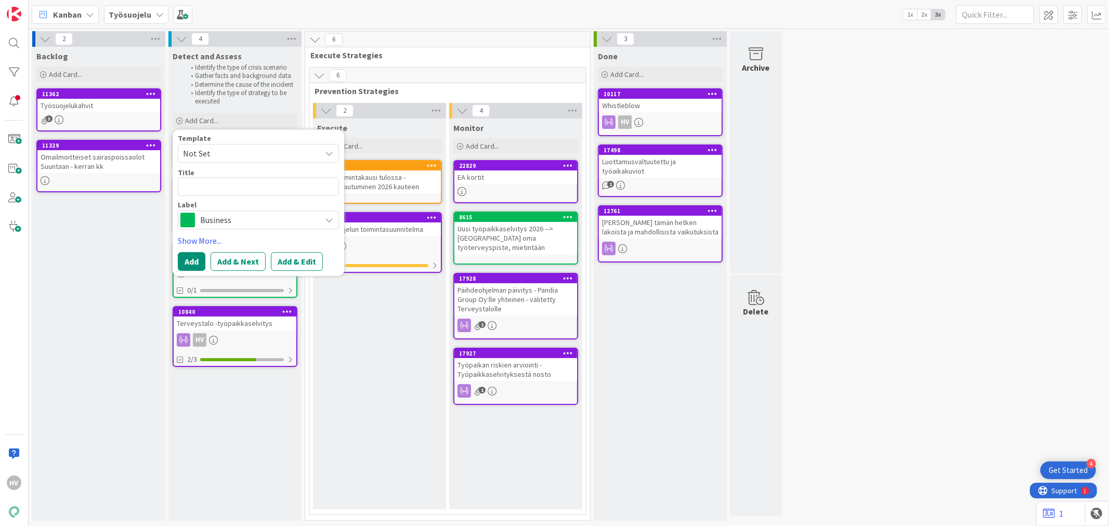
click at [199, 187] on textarea at bounding box center [258, 186] width 161 height 19
type textarea "x"
type textarea "T"
type textarea "x"
type textarea "[PERSON_NAME]"
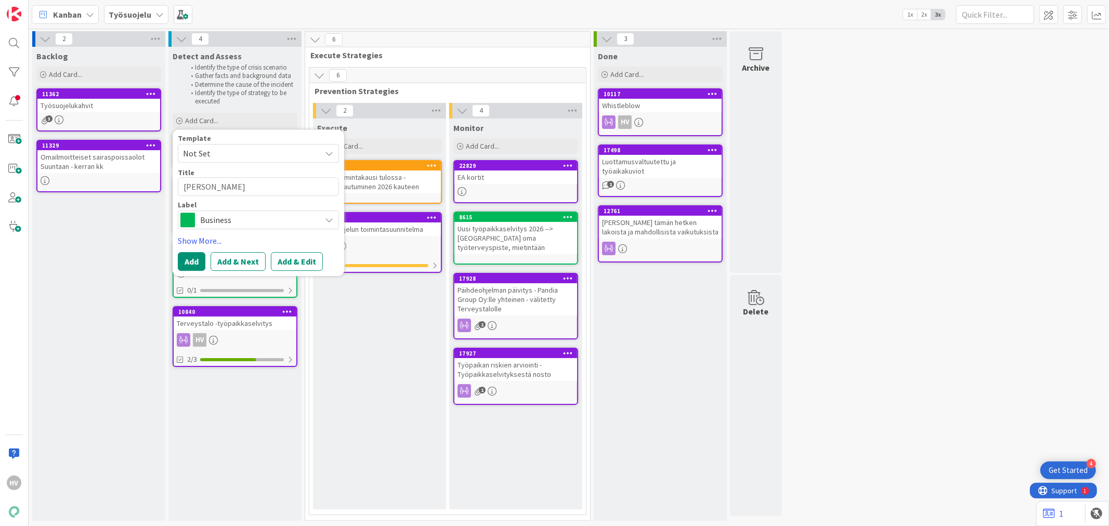
type textarea "x"
type textarea "Työ"
type textarea "x"
type textarea "Työte"
type textarea "x"
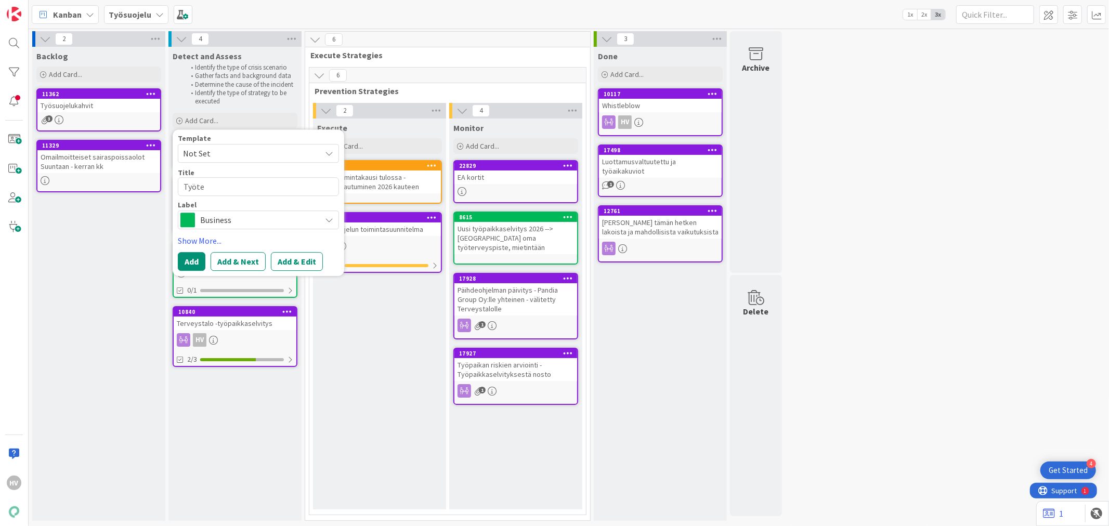
type textarea "Työter"
type textarea "x"
type textarea "Työte"
type textarea "x"
type textarea "Työt"
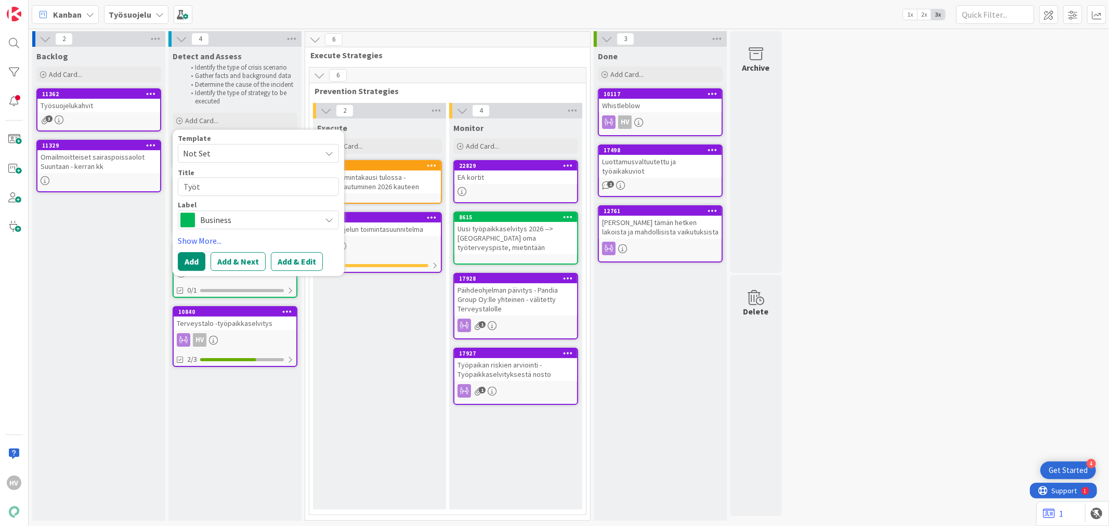
type textarea "x"
type textarea "Työ"
type textarea "x"
type textarea "[PERSON_NAME]"
type textarea "x"
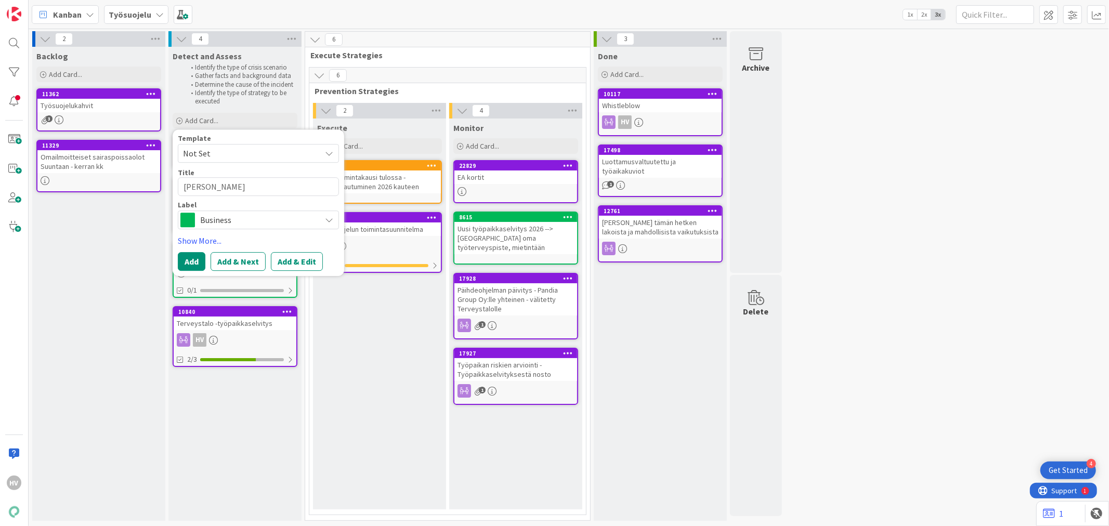
type textarea "T"
type textarea "x"
type textarea "TT"
type textarea "x"
type textarea "TTH"
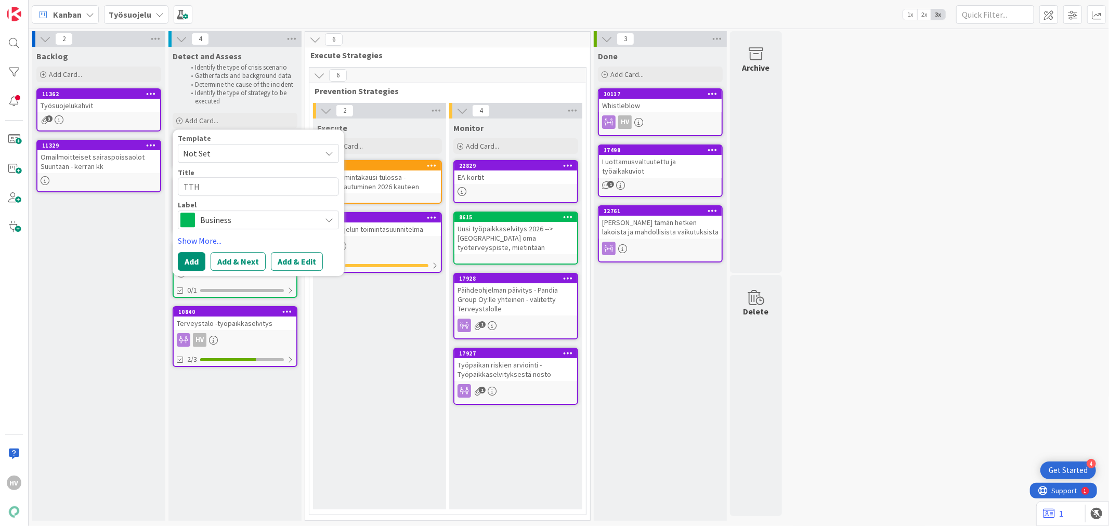
type textarea "x"
type textarea "TTH"
type textarea "x"
type textarea "TTH T"
type textarea "x"
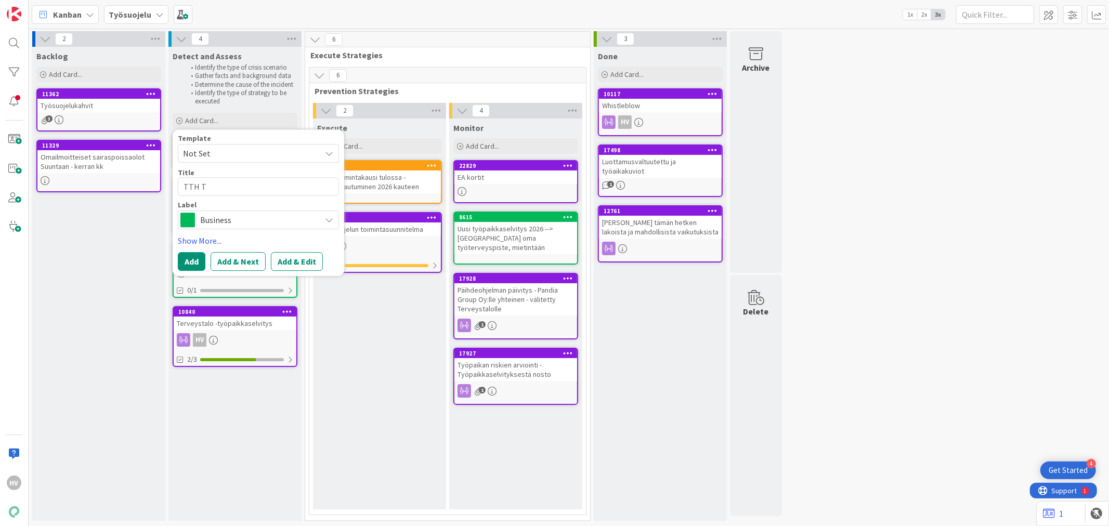
type textarea "TTH Te"
type textarea "x"
type textarea "TTH Ter"
type textarea "x"
type textarea "TTH Te"
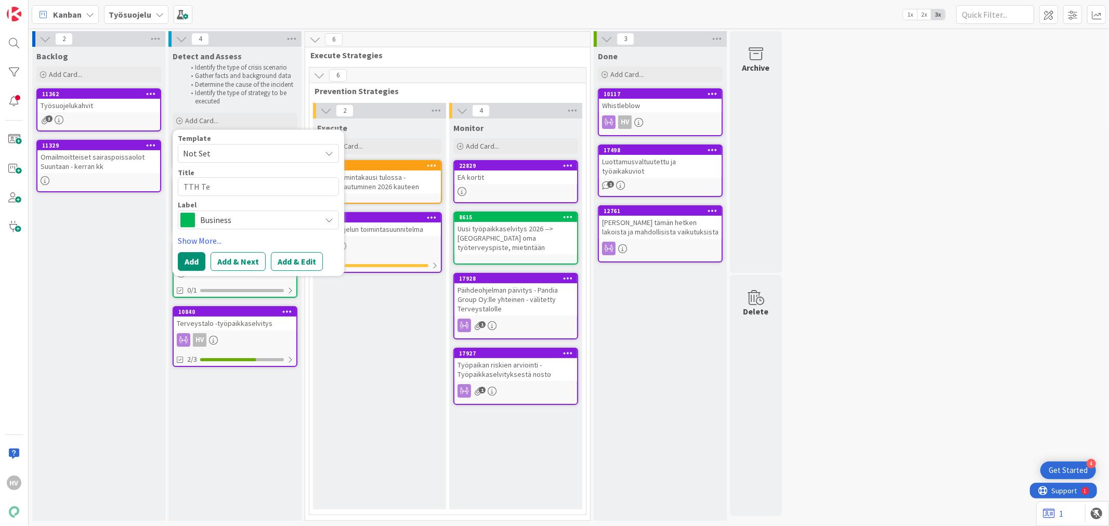
type textarea "x"
type textarea "TTH T"
type textarea "x"
type textarea "TTH"
type textarea "x"
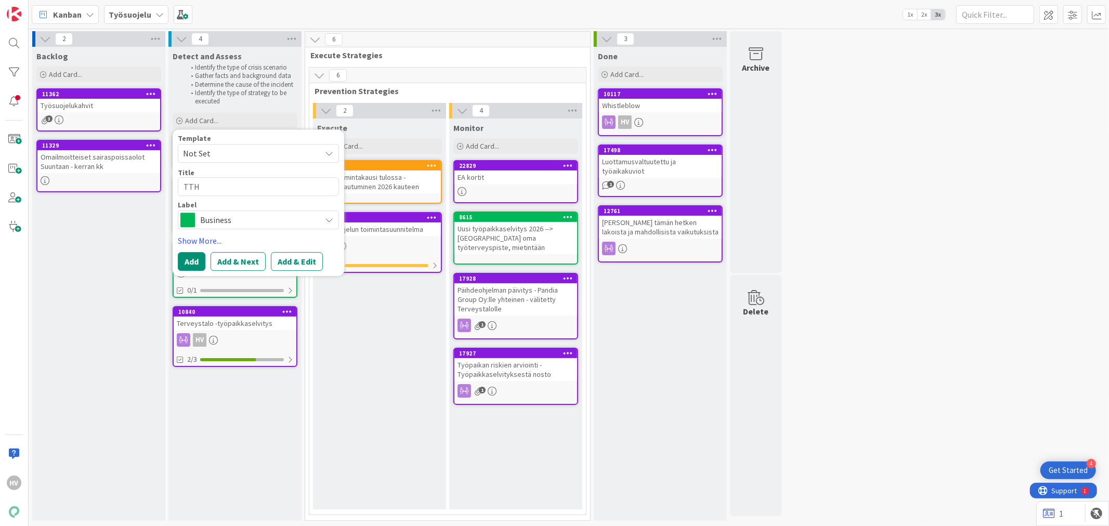
type textarea "TTH k"
type textarea "x"
type textarea "TTH ke"
type textarea "x"
type textarea "TTH kes"
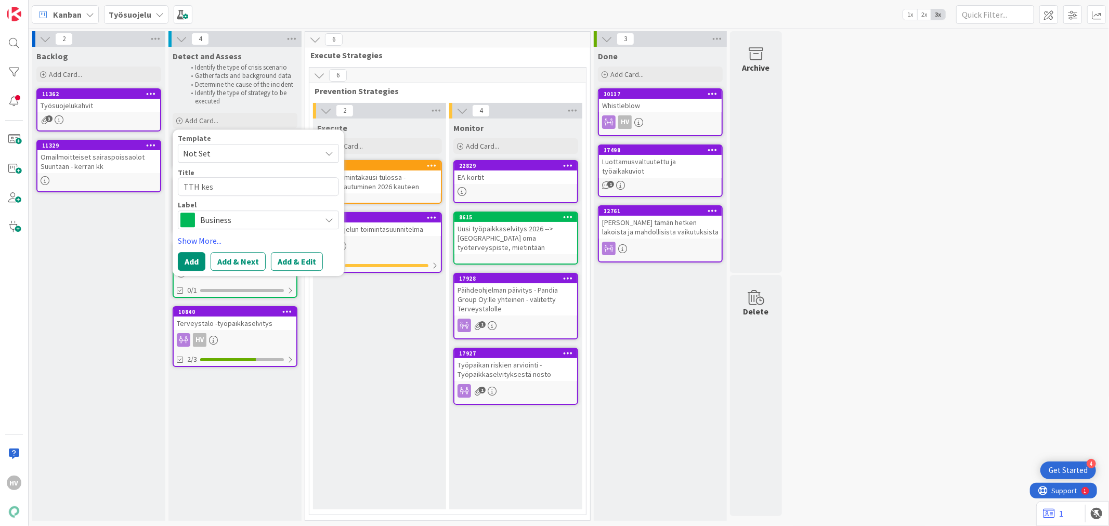
type textarea "x"
type textarea "TTH kesk"
type textarea "x"
type textarea "TTH kesku"
type textarea "x"
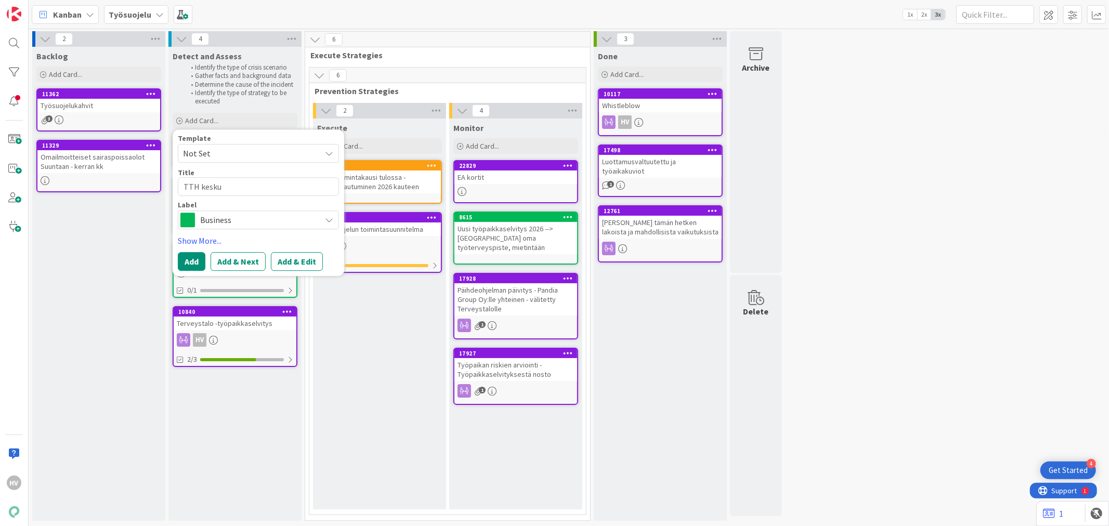
type textarea "TTH keskus"
type textarea "x"
type textarea "TTH keskust"
type textarea "x"
type textarea "TTH keskuste"
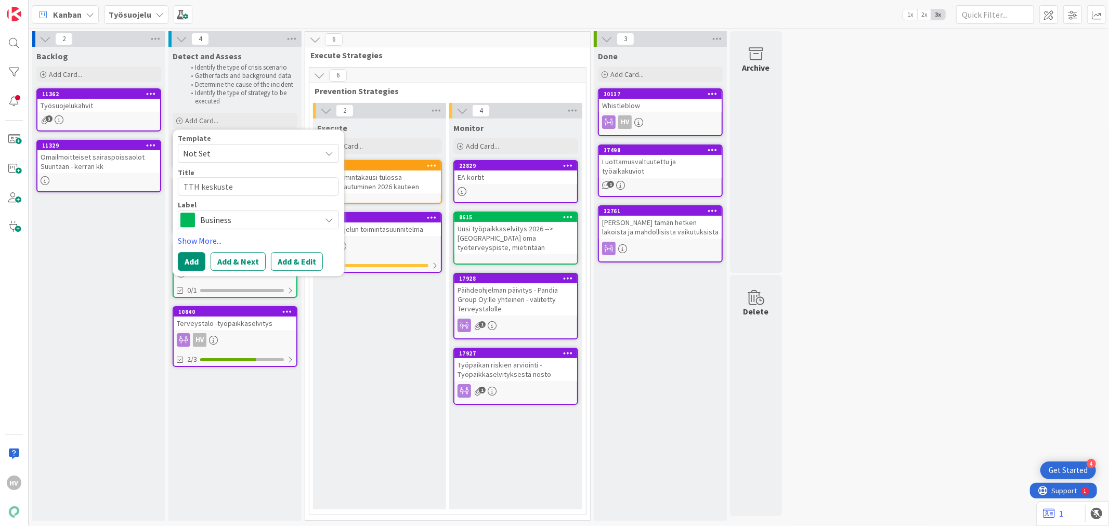
type textarea "x"
type textarea "TTH keskustel"
type textarea "x"
type textarea "TTH keskustelu"
type textarea "x"
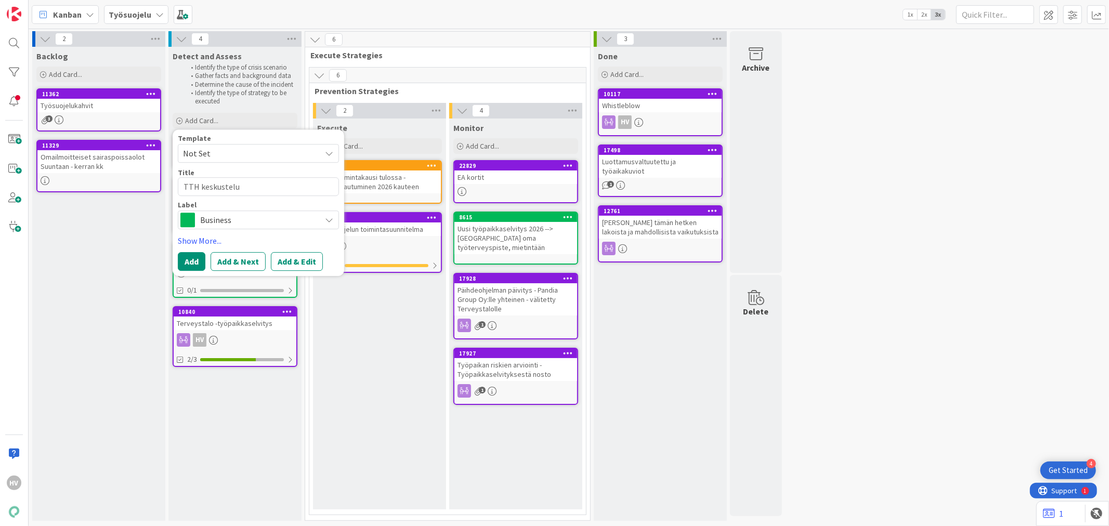
type textarea "TTH keskustelu"
type textarea "x"
type textarea "TTH keskustelu 2"
type textarea "x"
type textarea "TTH keskustelu 22"
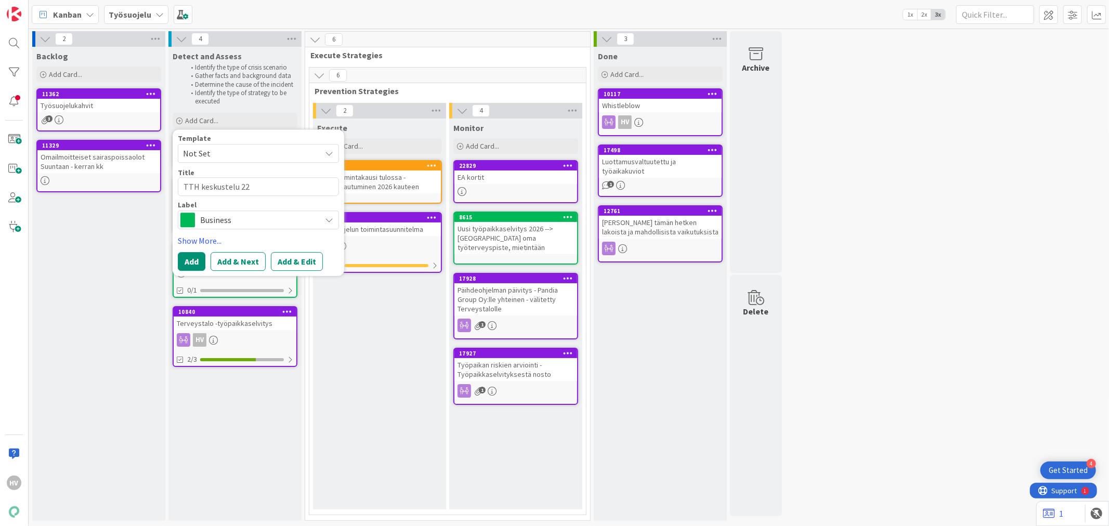
type textarea "x"
type textarea "TTH keskustelu 22."
type textarea "x"
type textarea "TTH keskustelu 22.9"
type textarea "x"
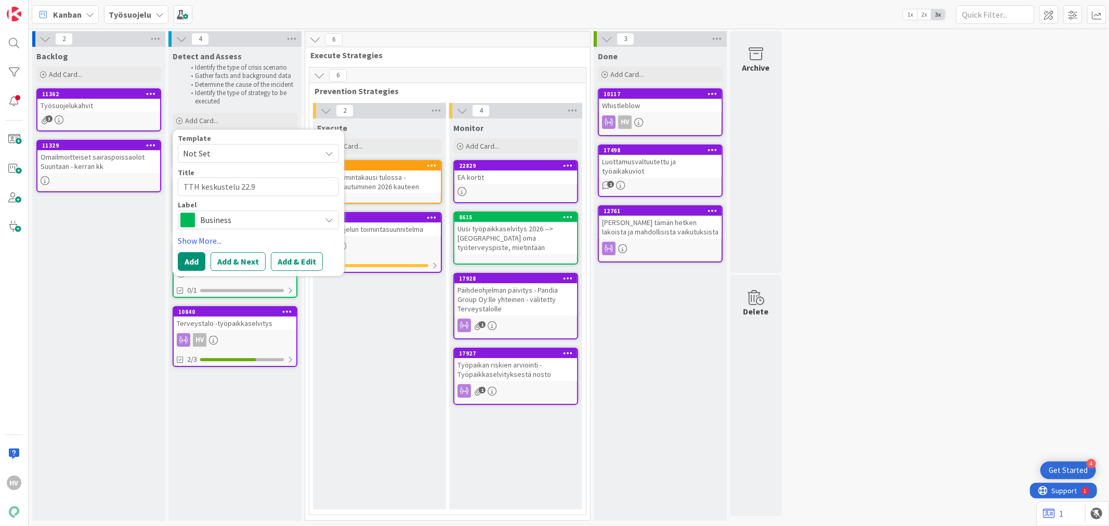
type textarea "TTH keskustelu 22.9."
type textarea "x"
type textarea "TTH keskustelu 22.9.2"
type textarea "x"
type textarea "TTH keskustelu [DATE]"
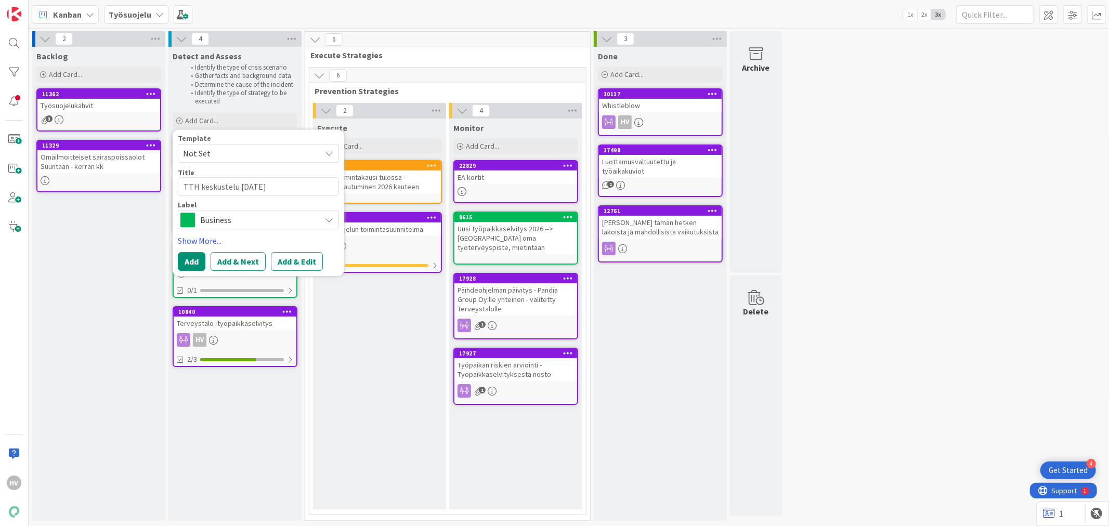
type textarea "x"
type textarea "TTH keskustelu 22.9.202"
type textarea "x"
type textarea "TTH keskustelu [DATE]"
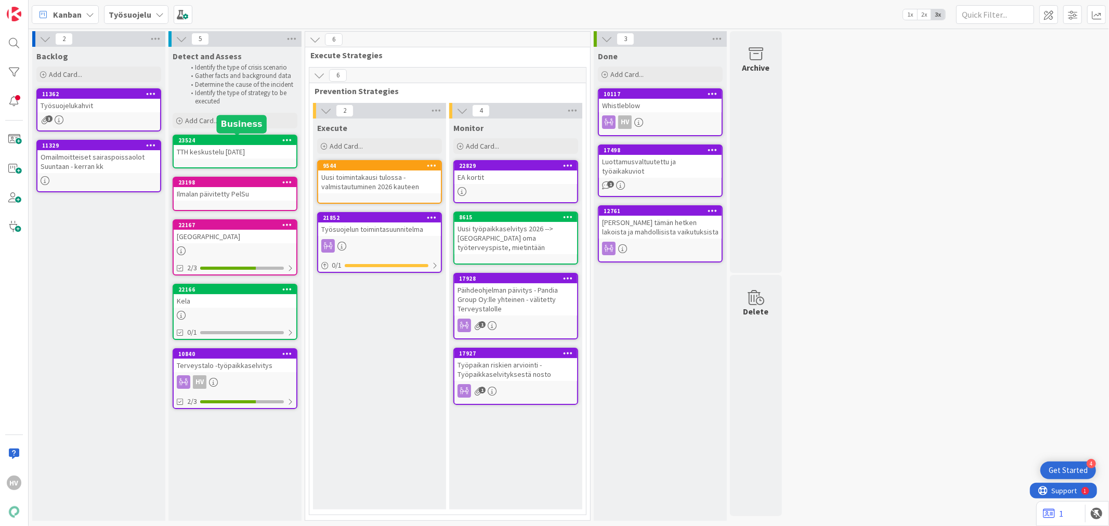
click at [217, 134] on div "Detect and Assess Identify the type of crisis scenario Gather facts and backgro…" at bounding box center [234, 284] width 133 height 474
click at [215, 137] on div "23524" at bounding box center [237, 140] width 118 height 7
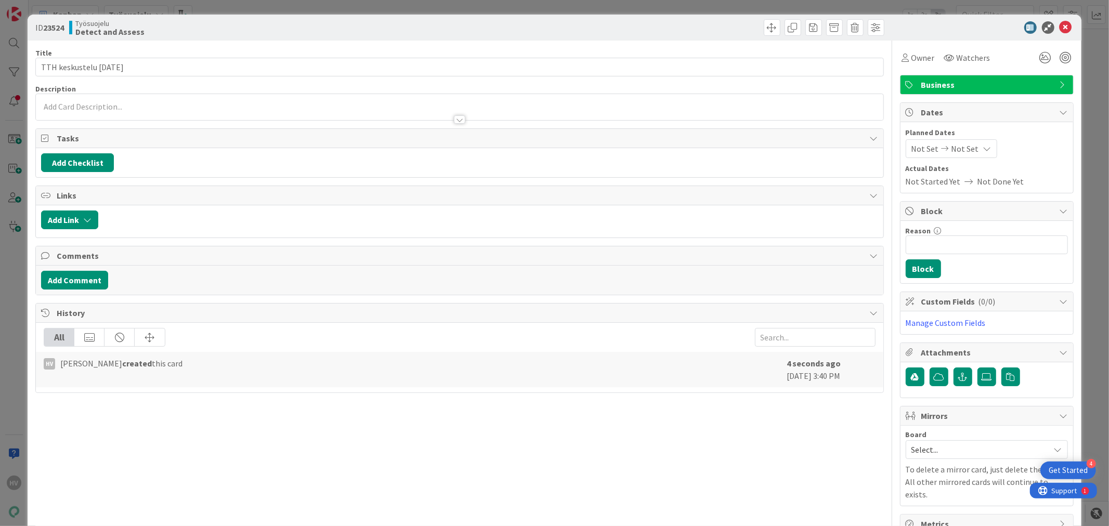
click at [96, 109] on div at bounding box center [459, 114] width 847 height 11
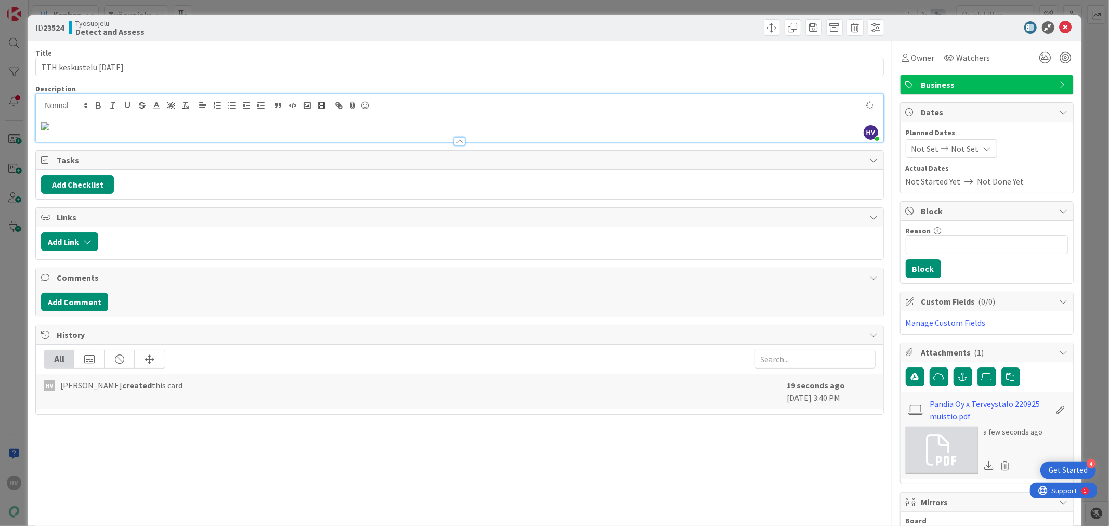
type textarea "x"
click at [105, 128] on p at bounding box center [459, 126] width 837 height 12
drag, startPoint x: 63, startPoint y: 128, endPoint x: 17, endPoint y: 125, distance: 46.4
click at [17, 125] on div "ID 23524 Työsuojelu Detect and Assess Title 24 / 128 TTH keskustelu [DATE] Desc…" at bounding box center [554, 263] width 1109 height 526
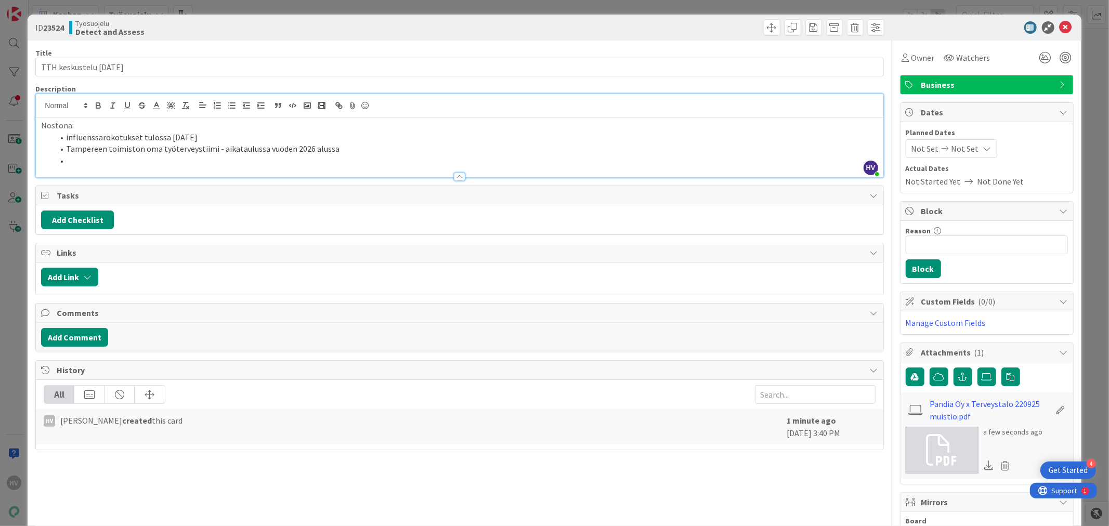
click at [139, 163] on li at bounding box center [466, 161] width 824 height 12
click at [70, 126] on p "Nostona:" at bounding box center [459, 126] width 837 height 12
click at [169, 165] on li "esihenkilökoulutusta" at bounding box center [466, 161] width 824 height 12
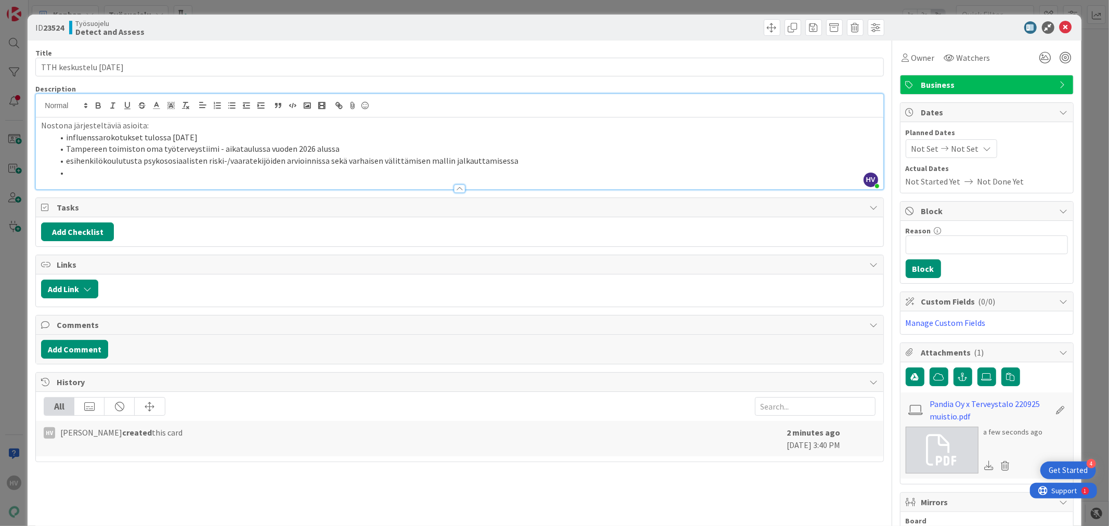
type textarea "x"
